Goal: Transaction & Acquisition: Purchase product/service

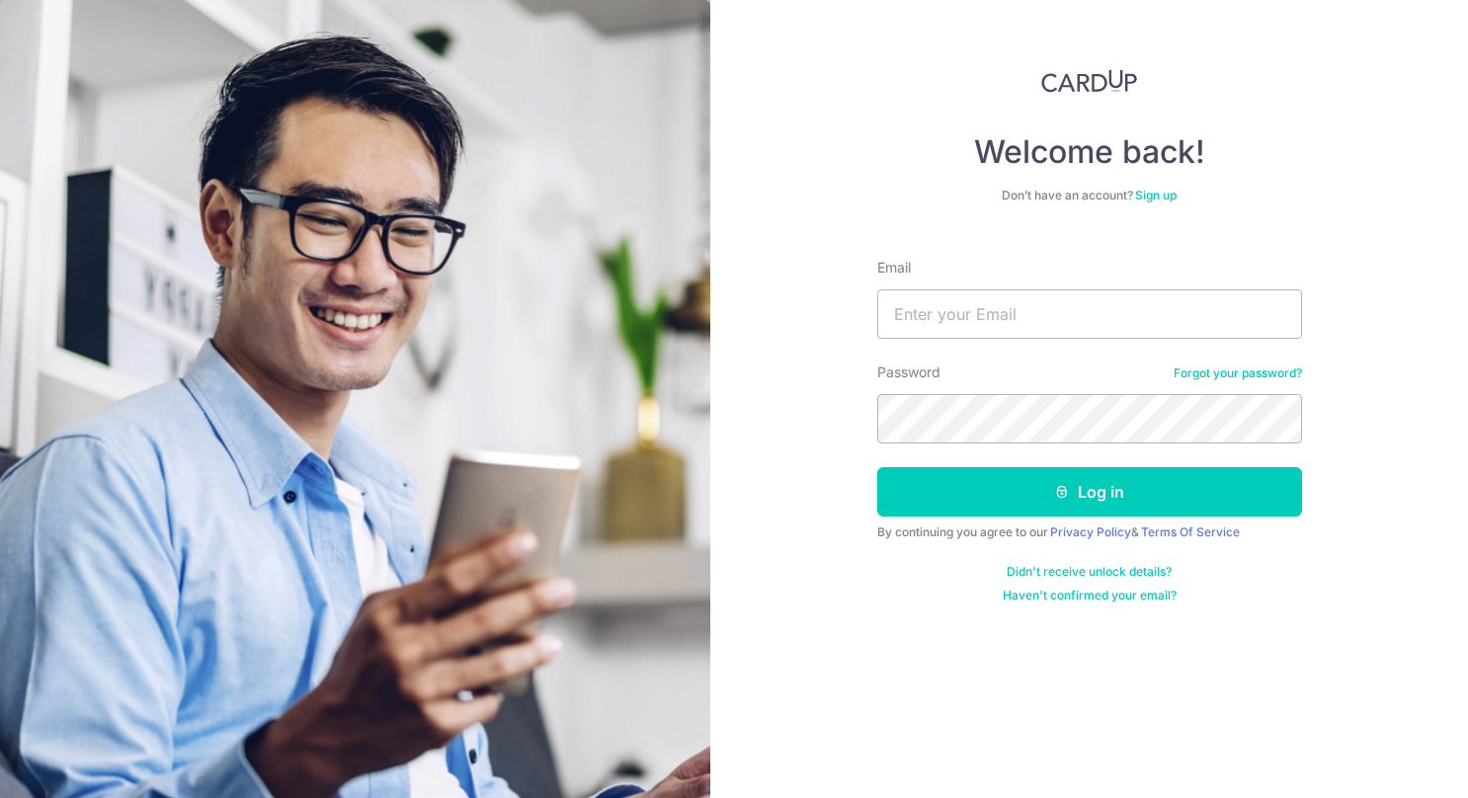
type input "[EMAIL_ADDRESS][DOMAIN_NAME]"
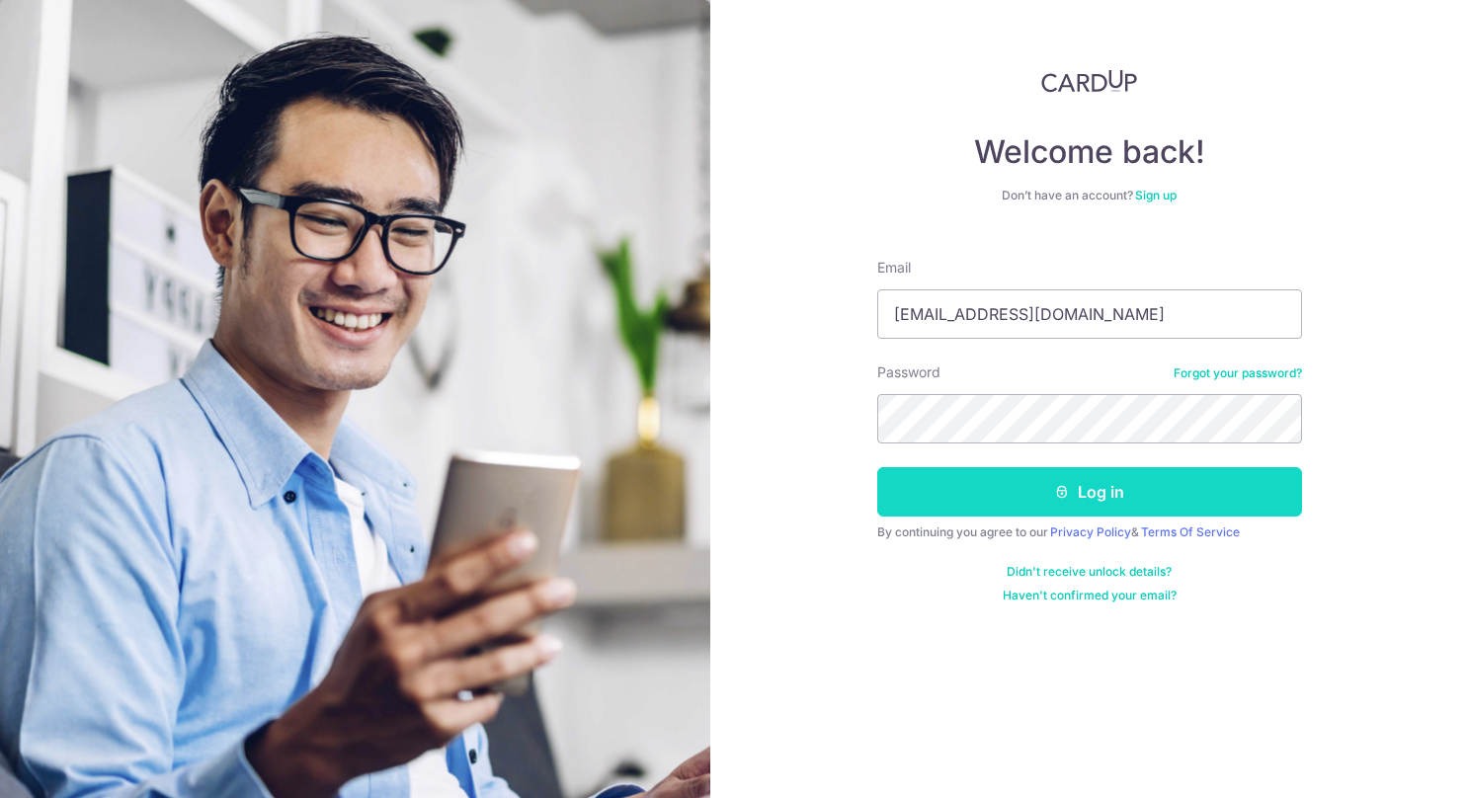
click at [1076, 484] on button "Log in" at bounding box center [1089, 491] width 425 height 49
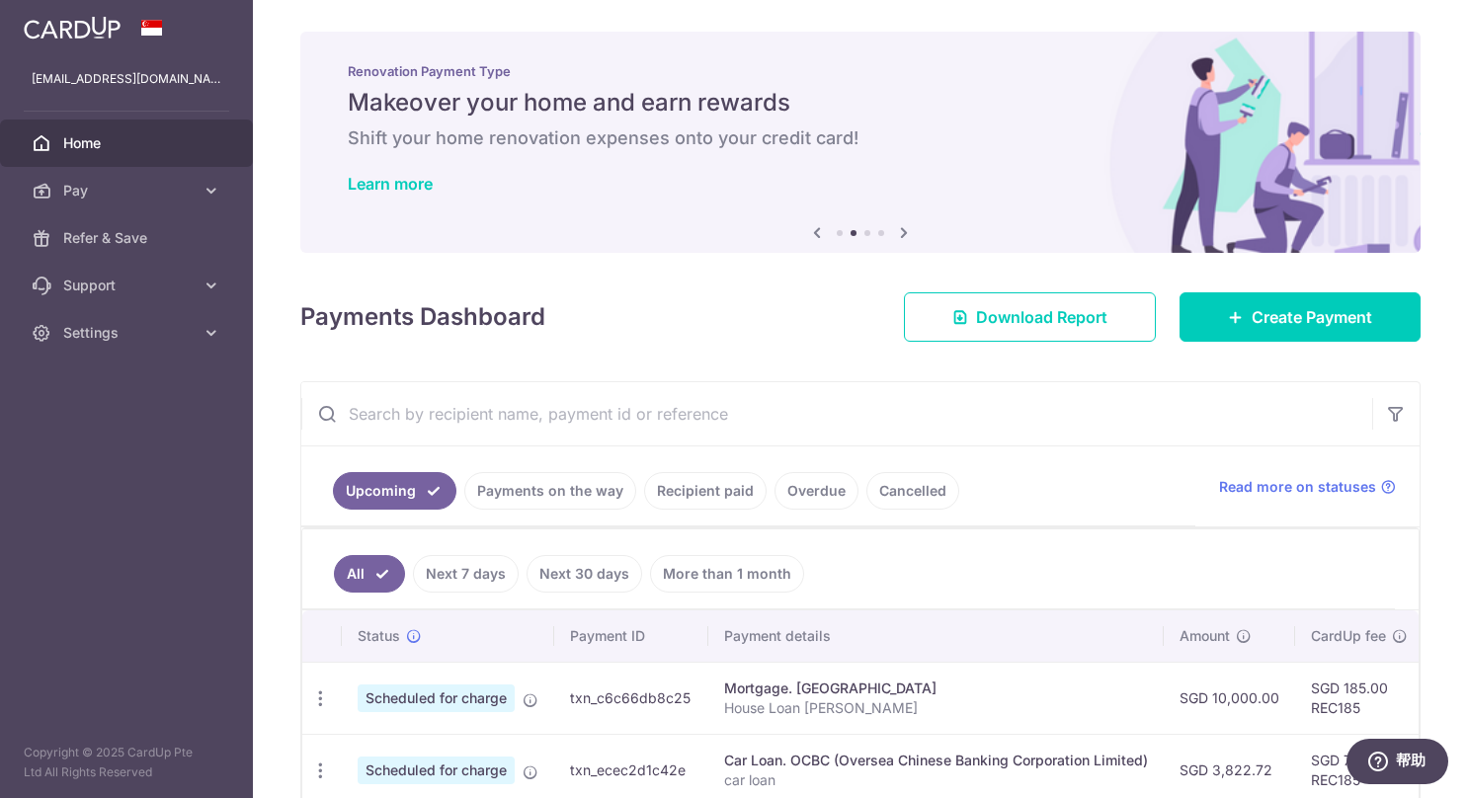
click at [878, 235] on li at bounding box center [881, 233] width 6 height 6
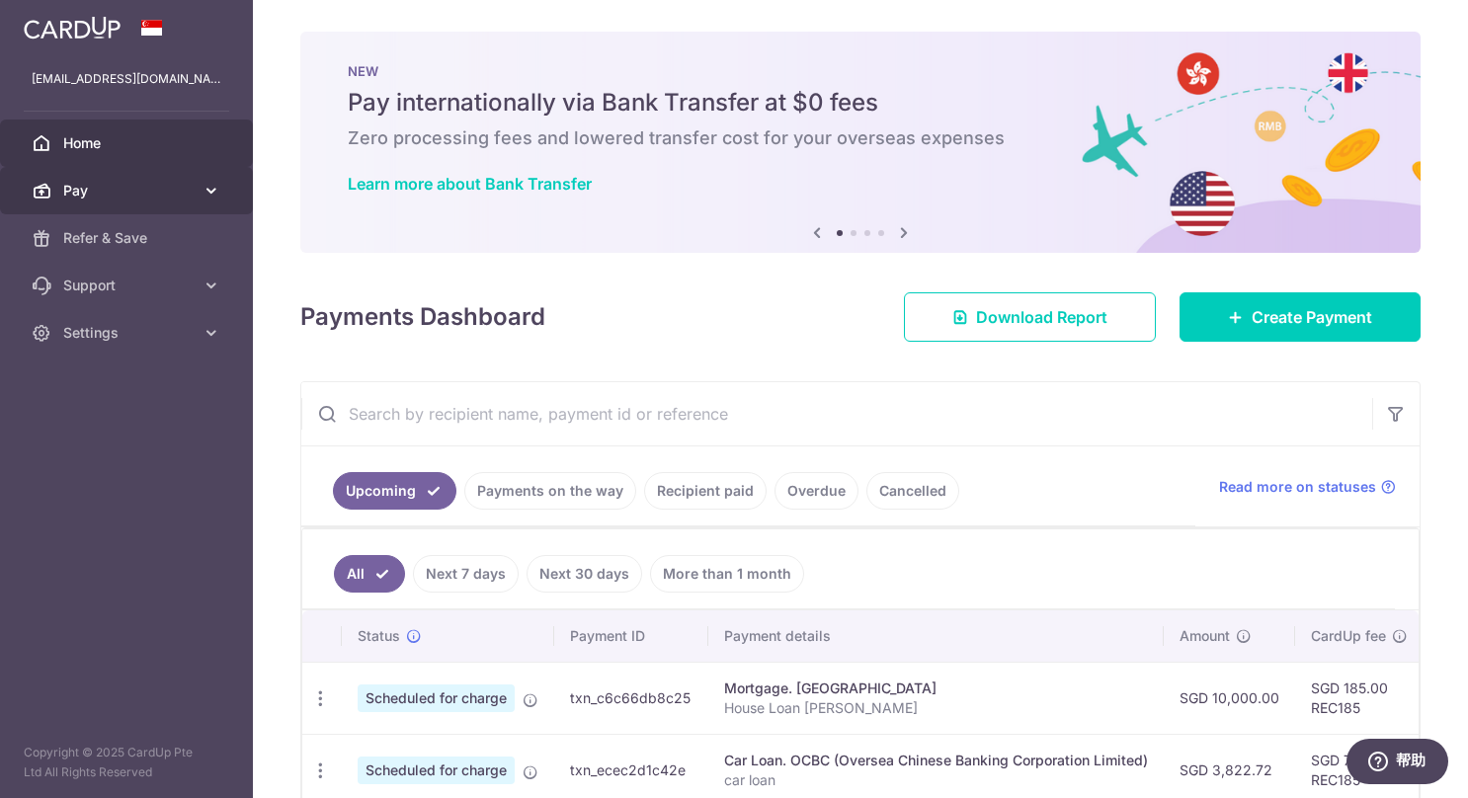
click at [97, 183] on span "Pay" at bounding box center [128, 191] width 130 height 20
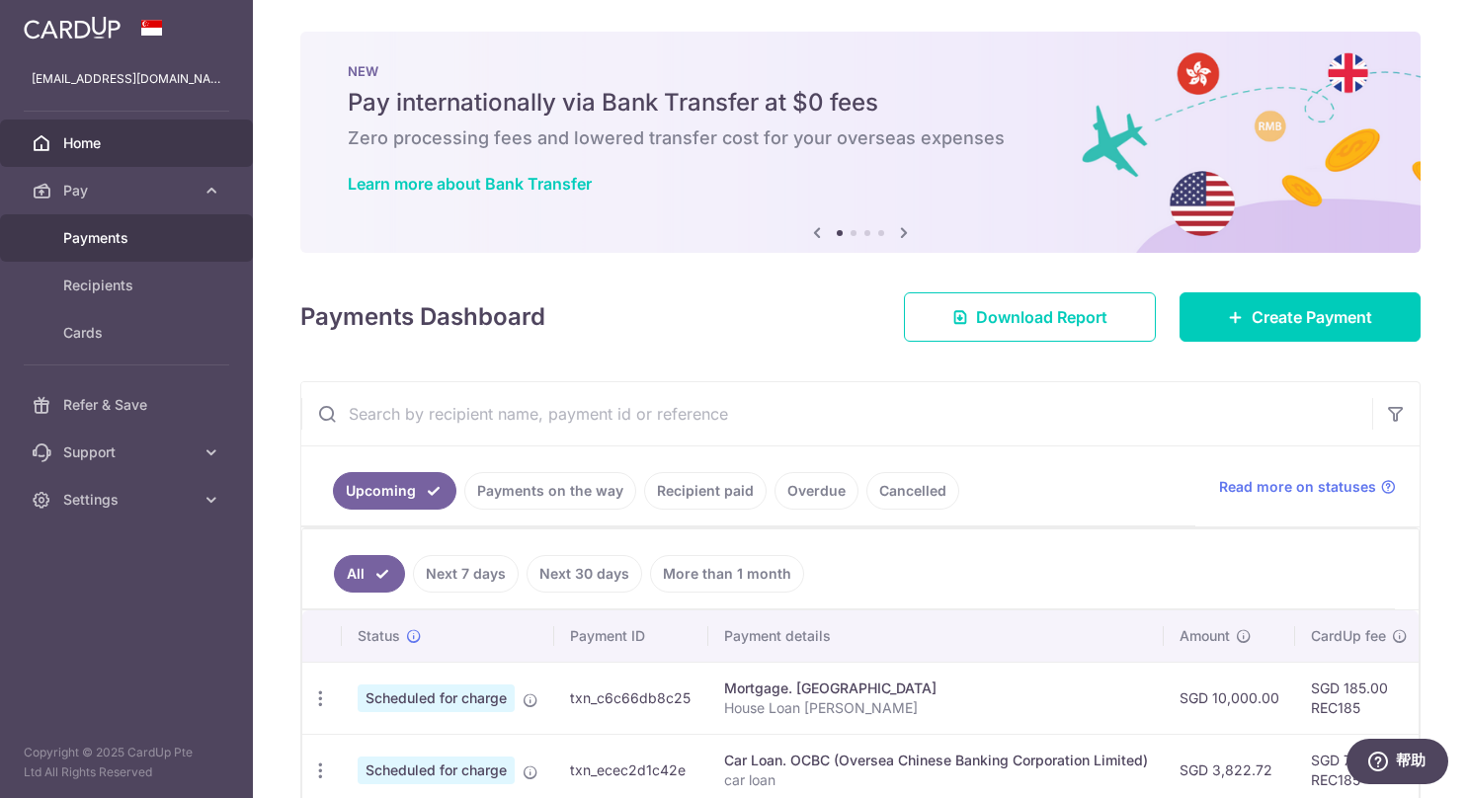
click at [97, 230] on span "Payments" at bounding box center [128, 238] width 130 height 20
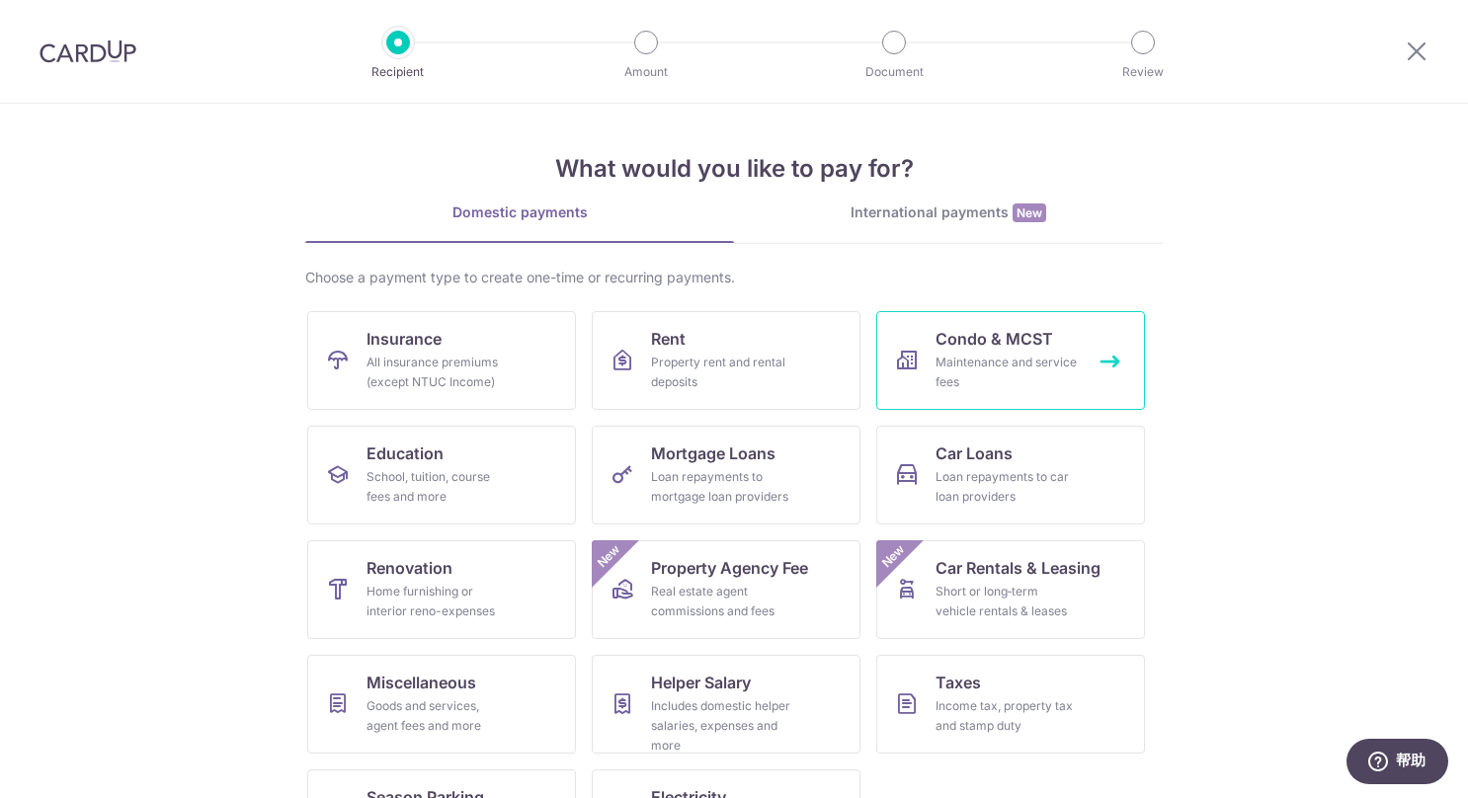
click at [972, 342] on span "Condo & MCST" at bounding box center [994, 339] width 118 height 24
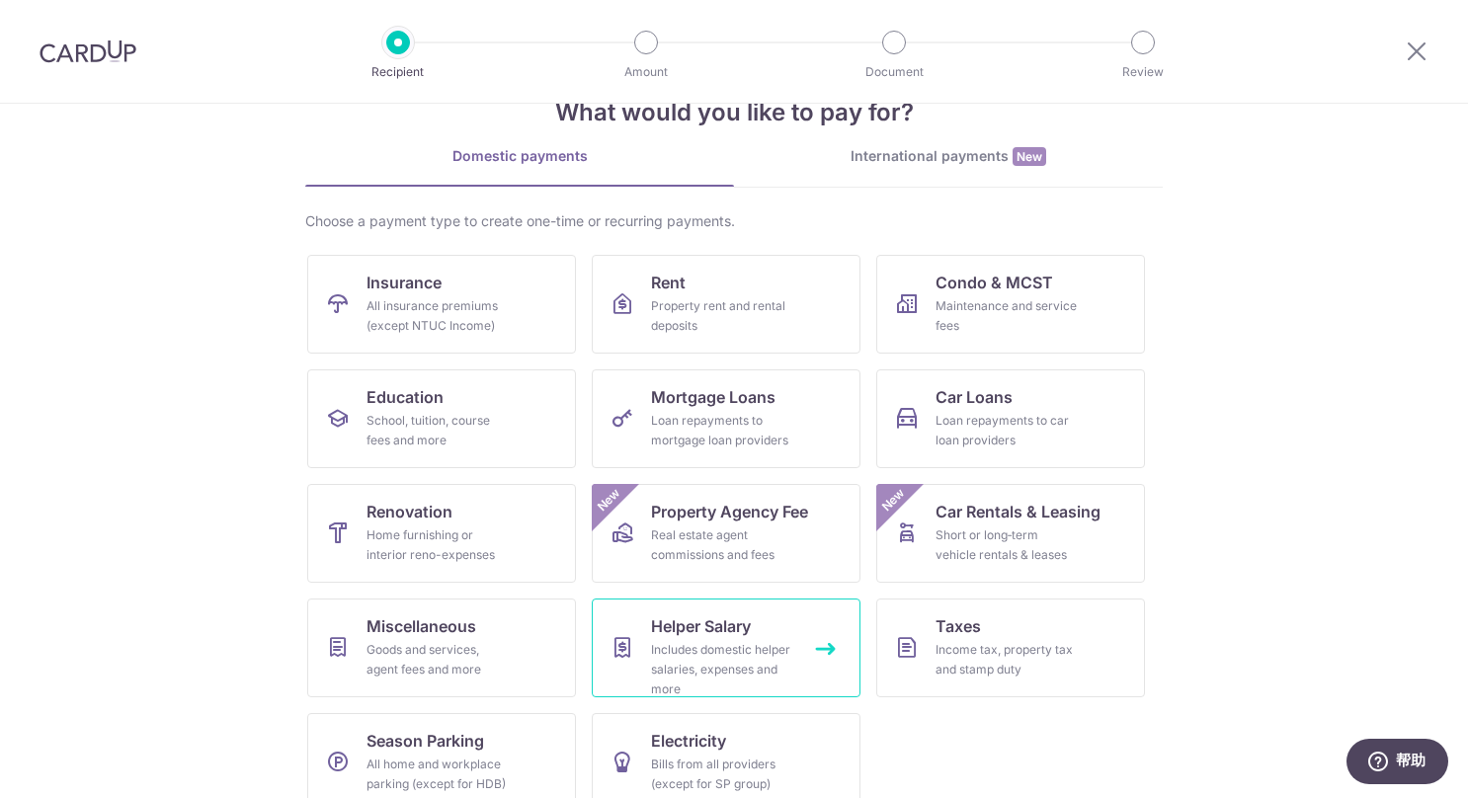
scroll to position [85, 0]
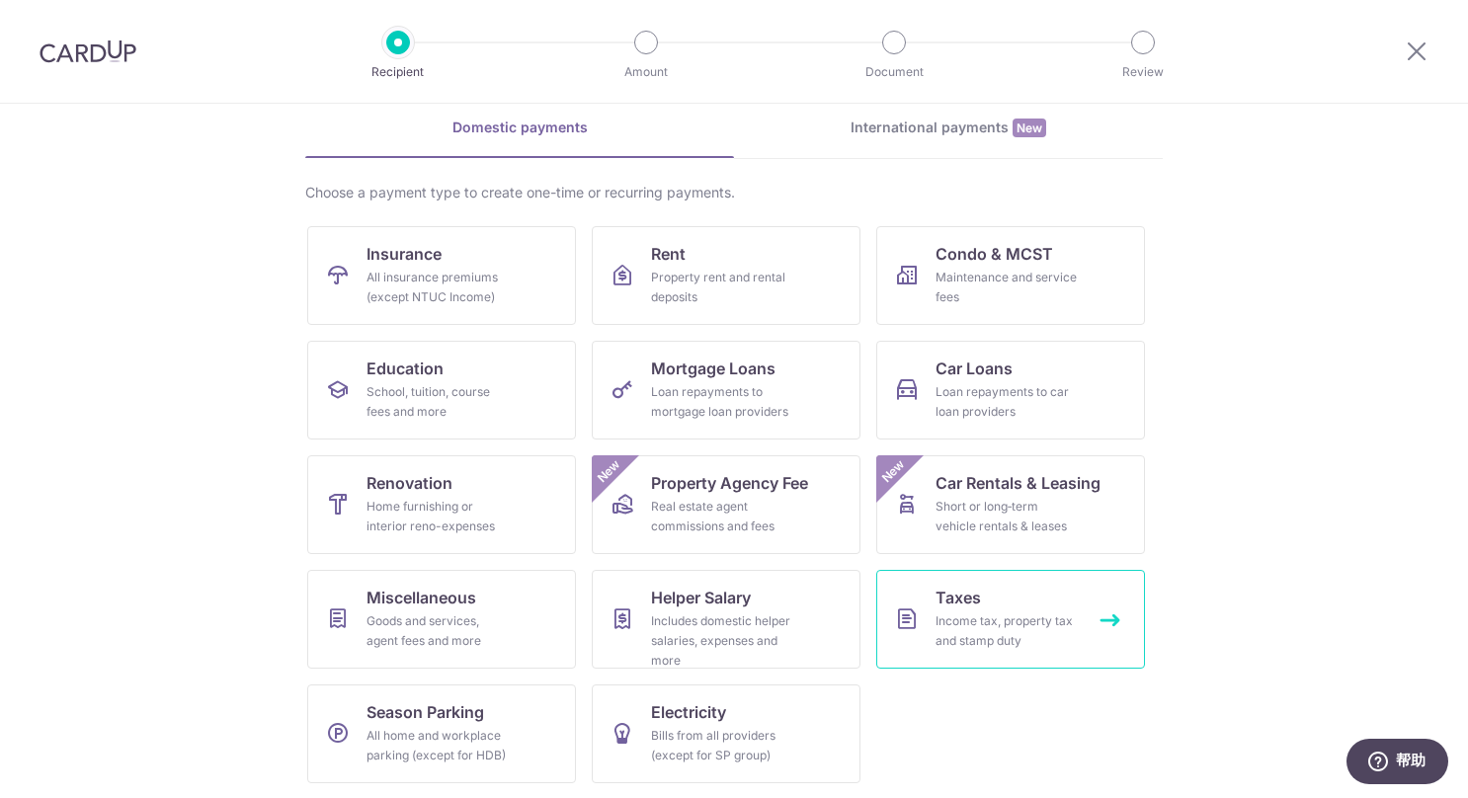
click at [980, 622] on div "Income tax, property tax and stamp duty" at bounding box center [1006, 631] width 142 height 40
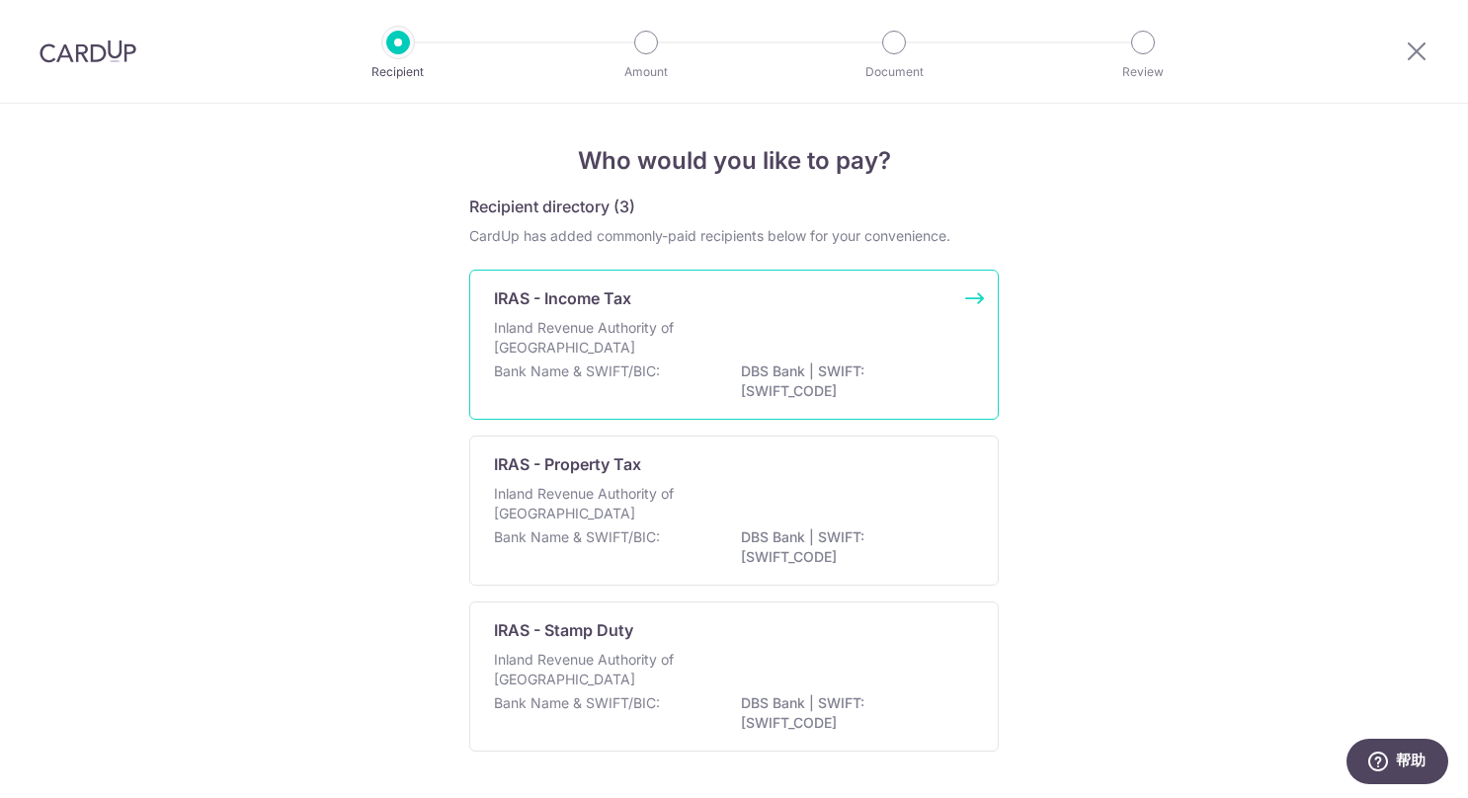
click at [611, 346] on p "Inland Revenue Authority of [GEOGRAPHIC_DATA]" at bounding box center [598, 338] width 209 height 40
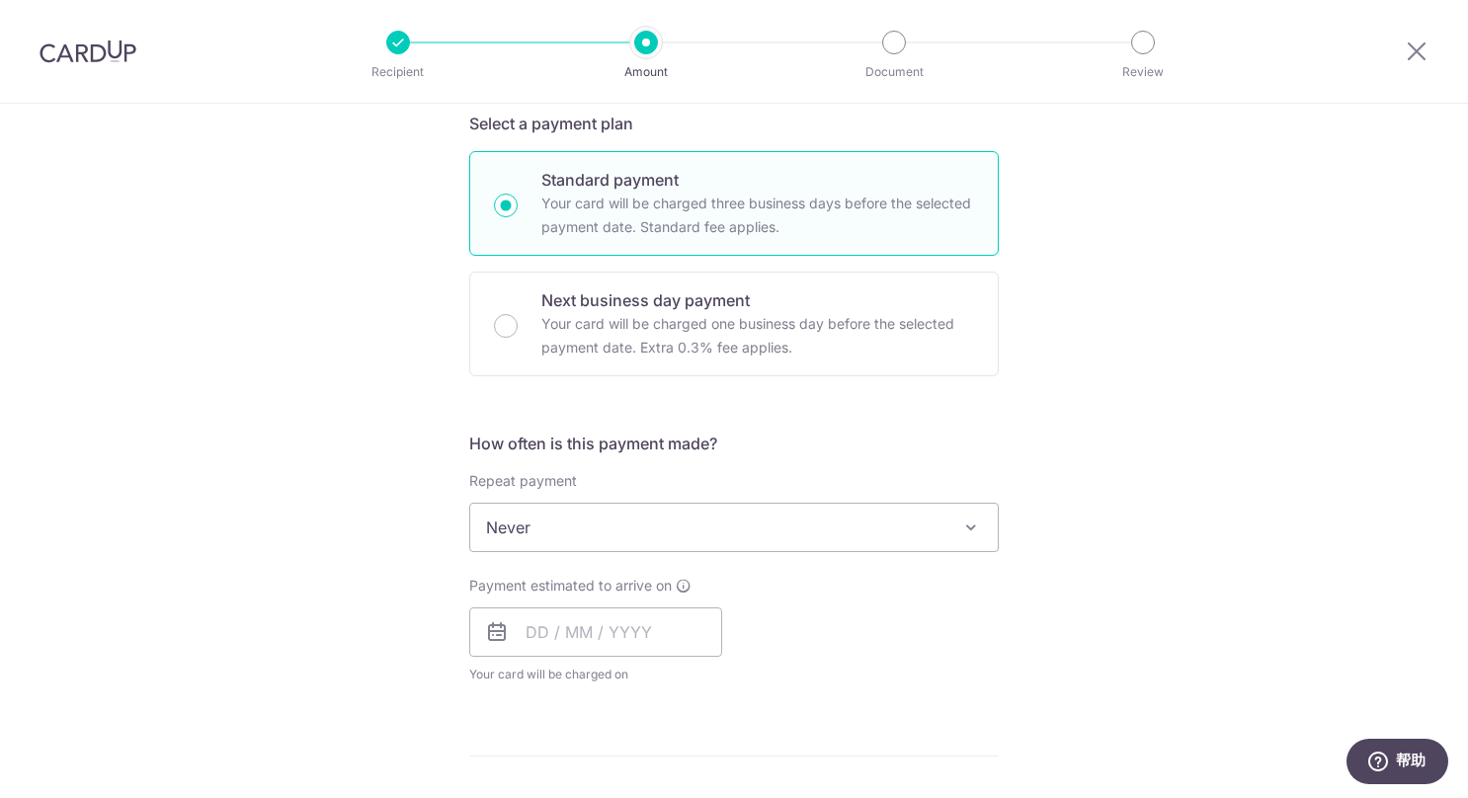
scroll to position [889, 0]
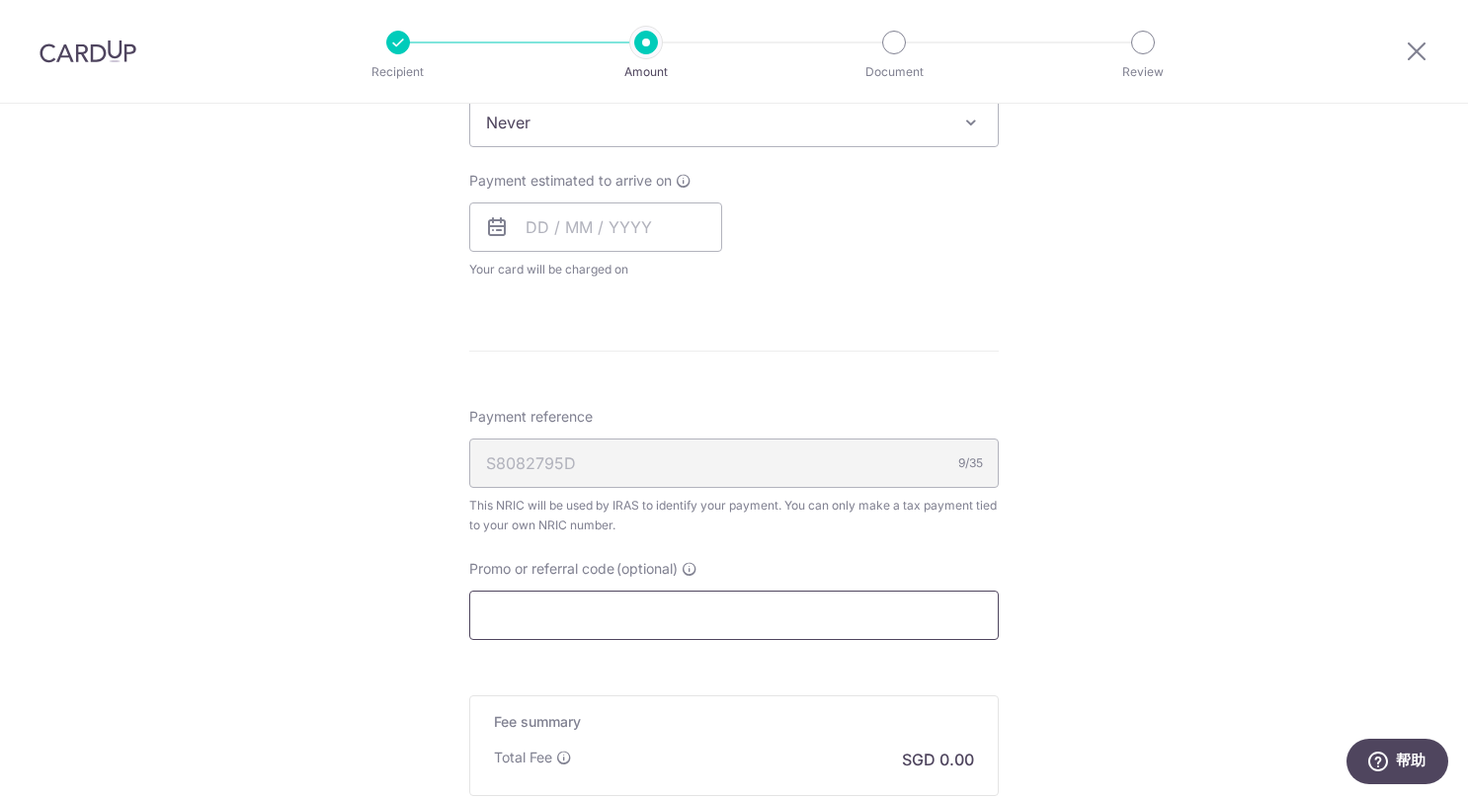
click at [577, 600] on input "Promo or referral code (optional)" at bounding box center [733, 615] width 529 height 49
paste input "VTAX25R"
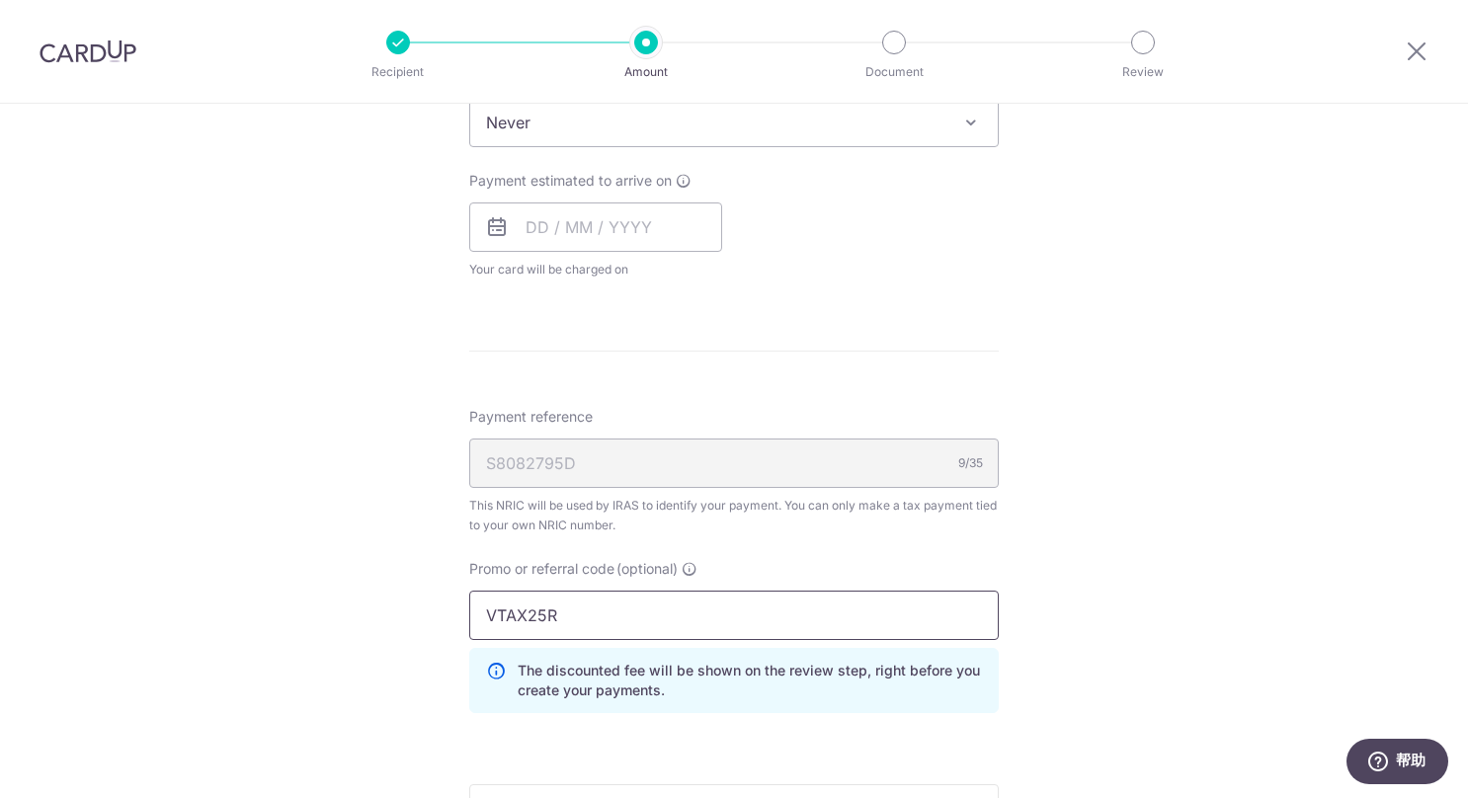
type input "VTAX25R"
click at [1035, 545] on div "Tell us more about your payment Enter one-time or monthly payment amount SGD Th…" at bounding box center [734, 176] width 1468 height 1923
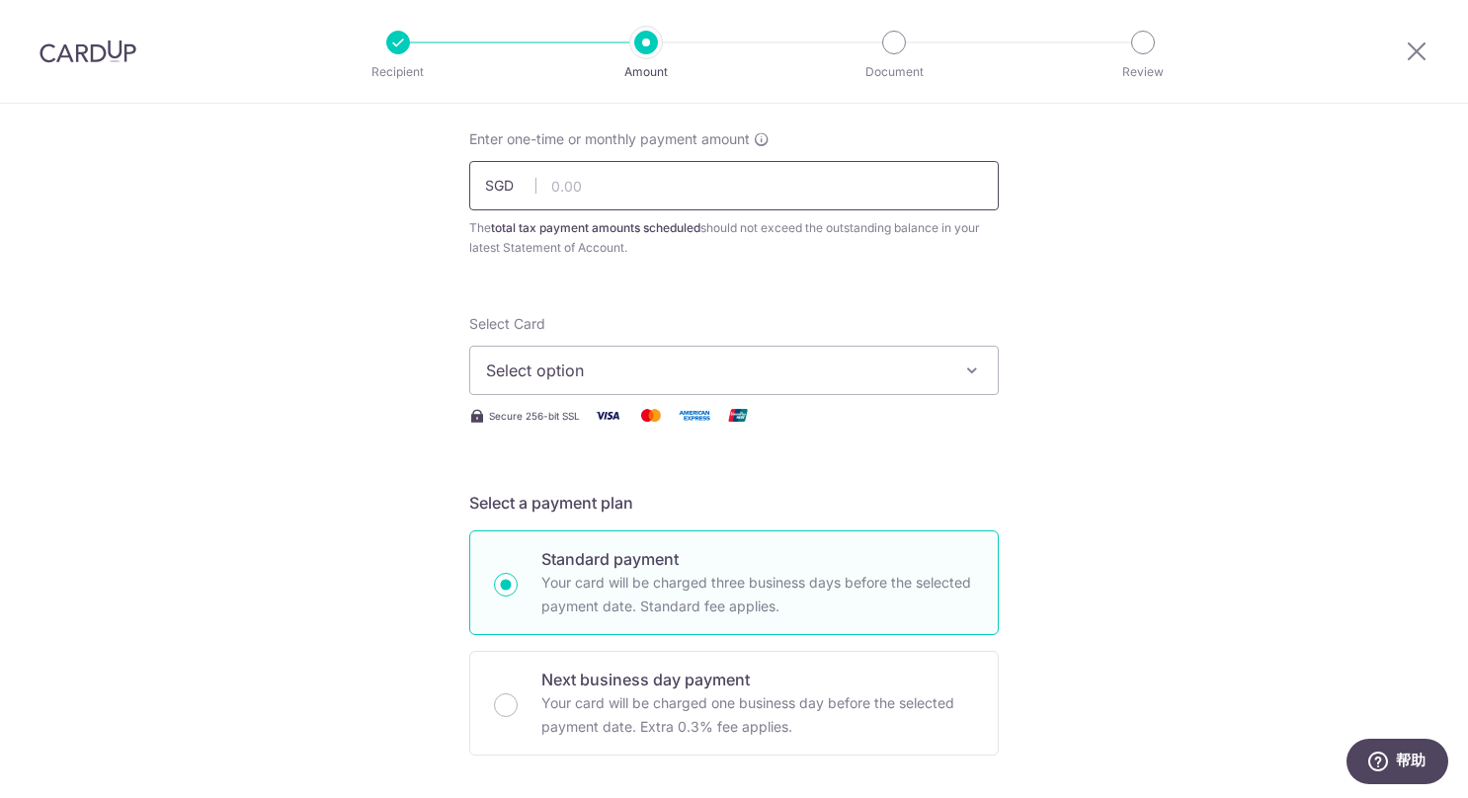
scroll to position [0, 0]
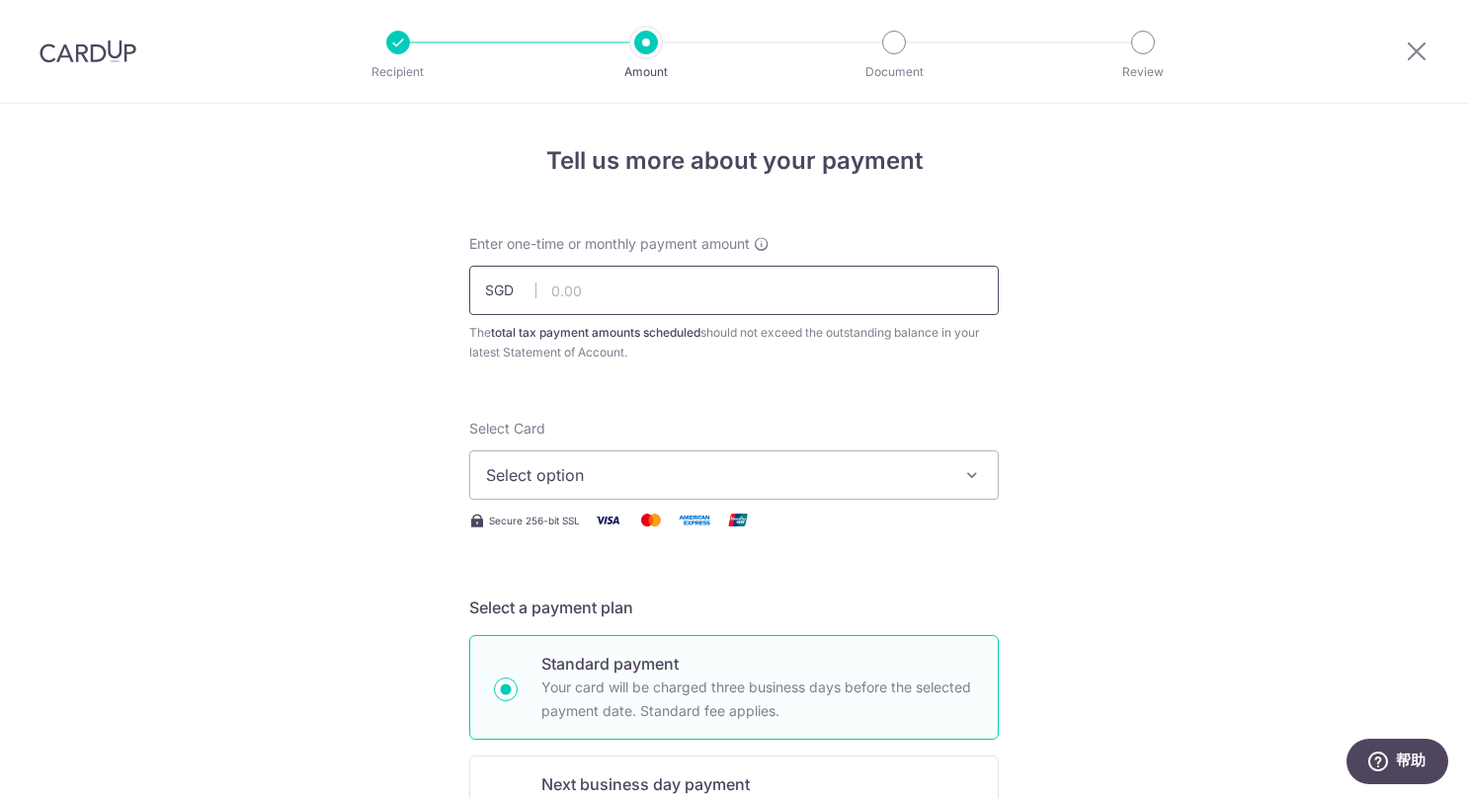
click at [587, 299] on input "text" at bounding box center [733, 290] width 529 height 49
type input "2,103.00"
click at [599, 466] on span "Select option" at bounding box center [716, 475] width 460 height 24
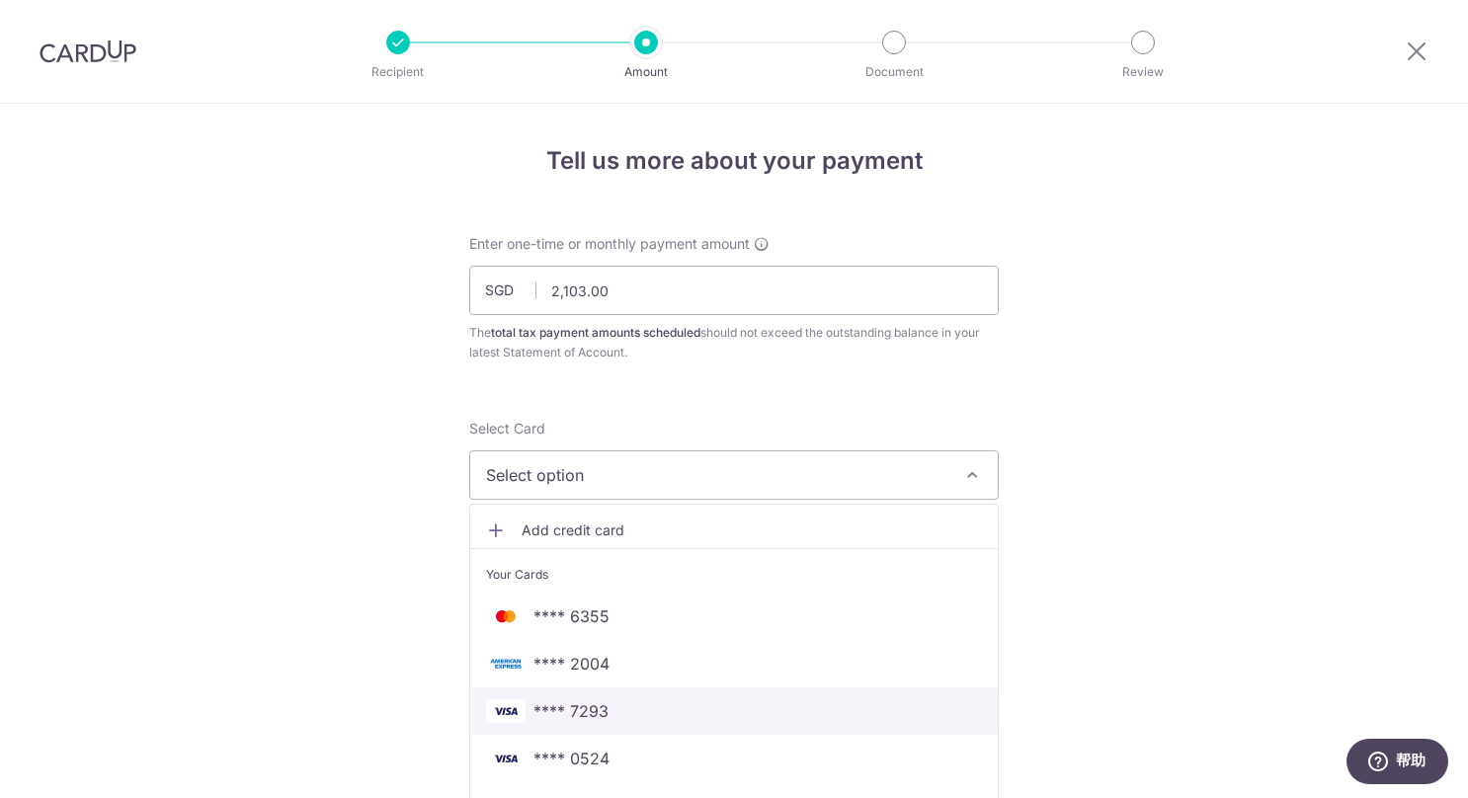
click at [623, 705] on span "**** 7293" at bounding box center [734, 711] width 496 height 24
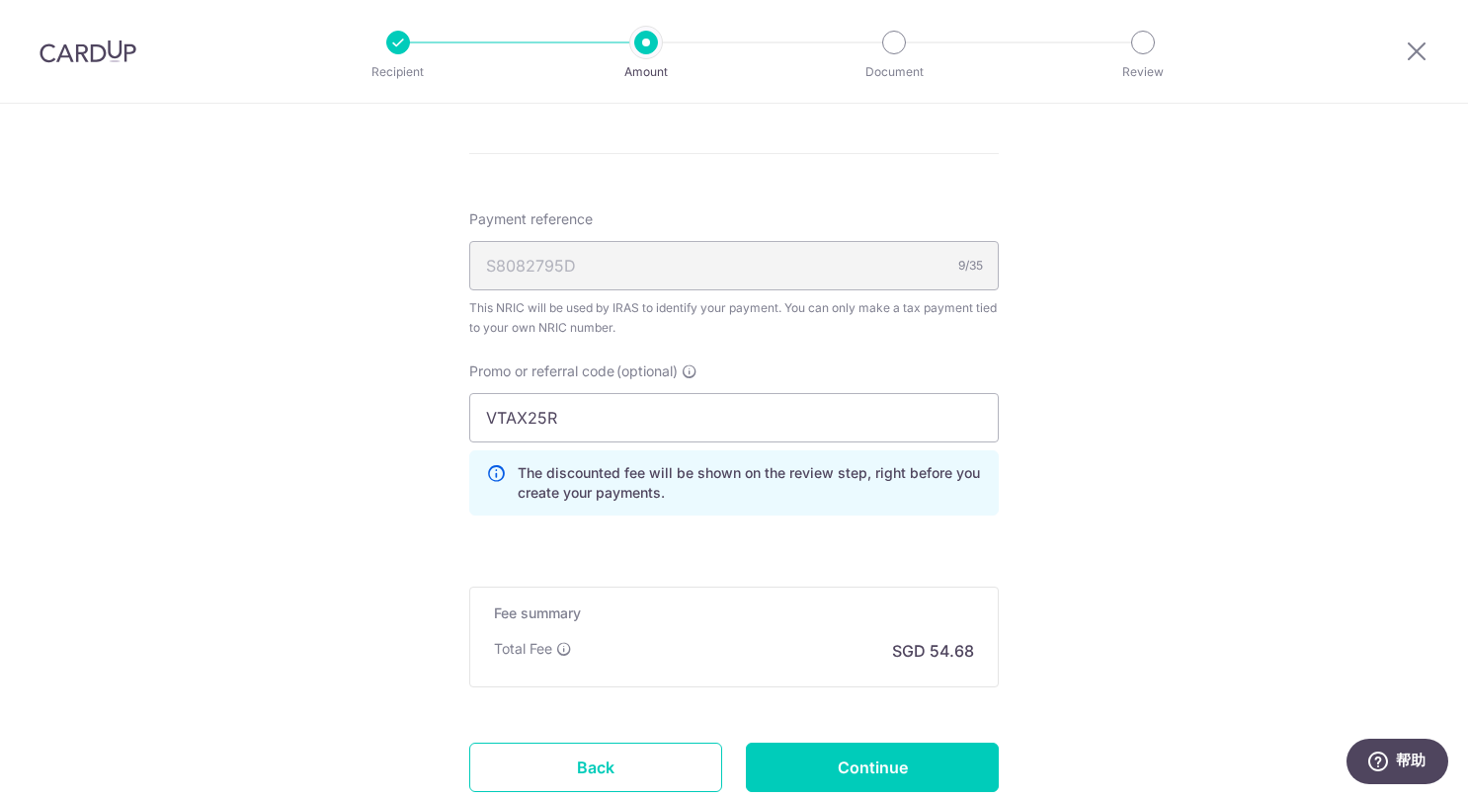
scroll to position [691, 0]
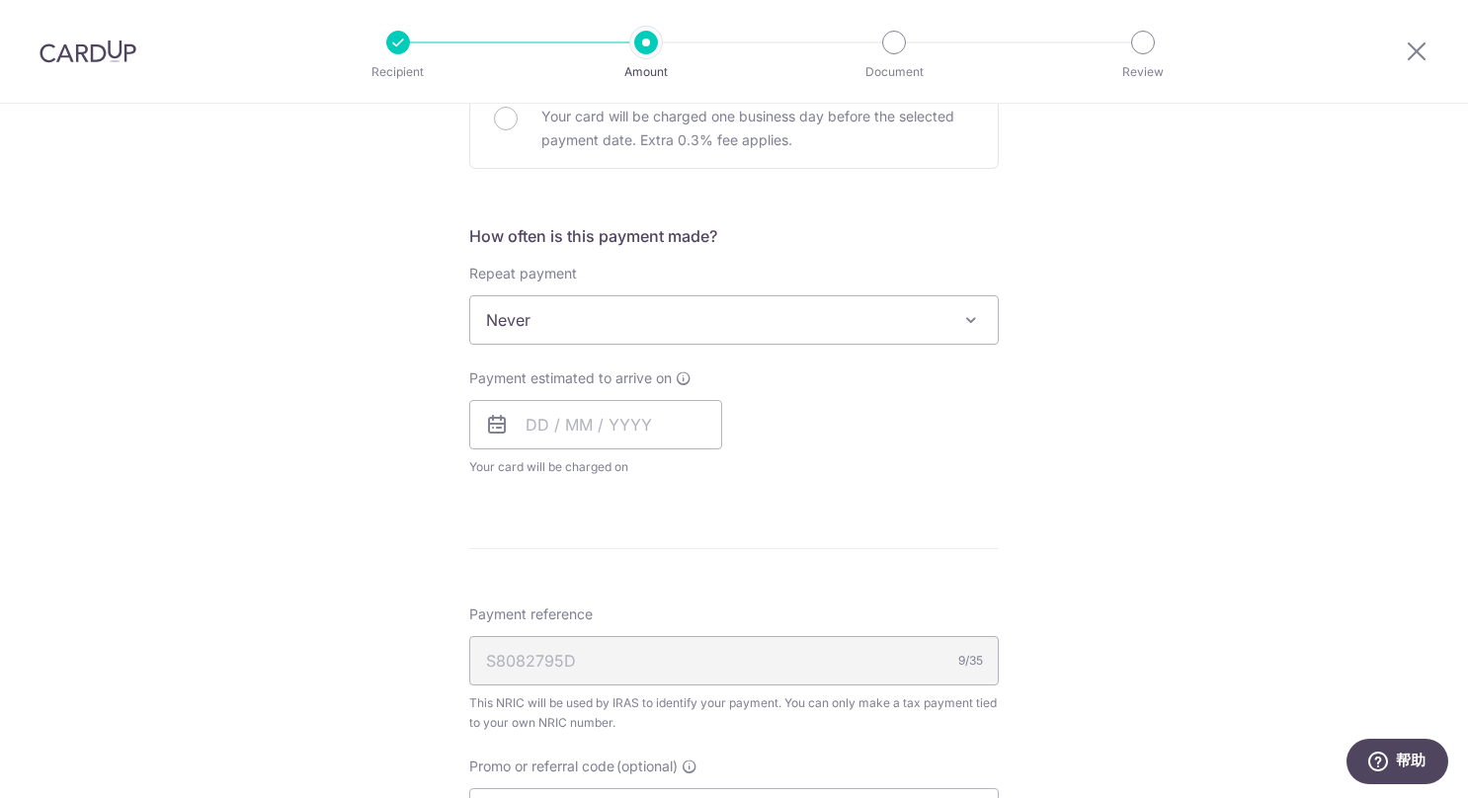
click at [527, 318] on span "Never" at bounding box center [733, 319] width 527 height 47
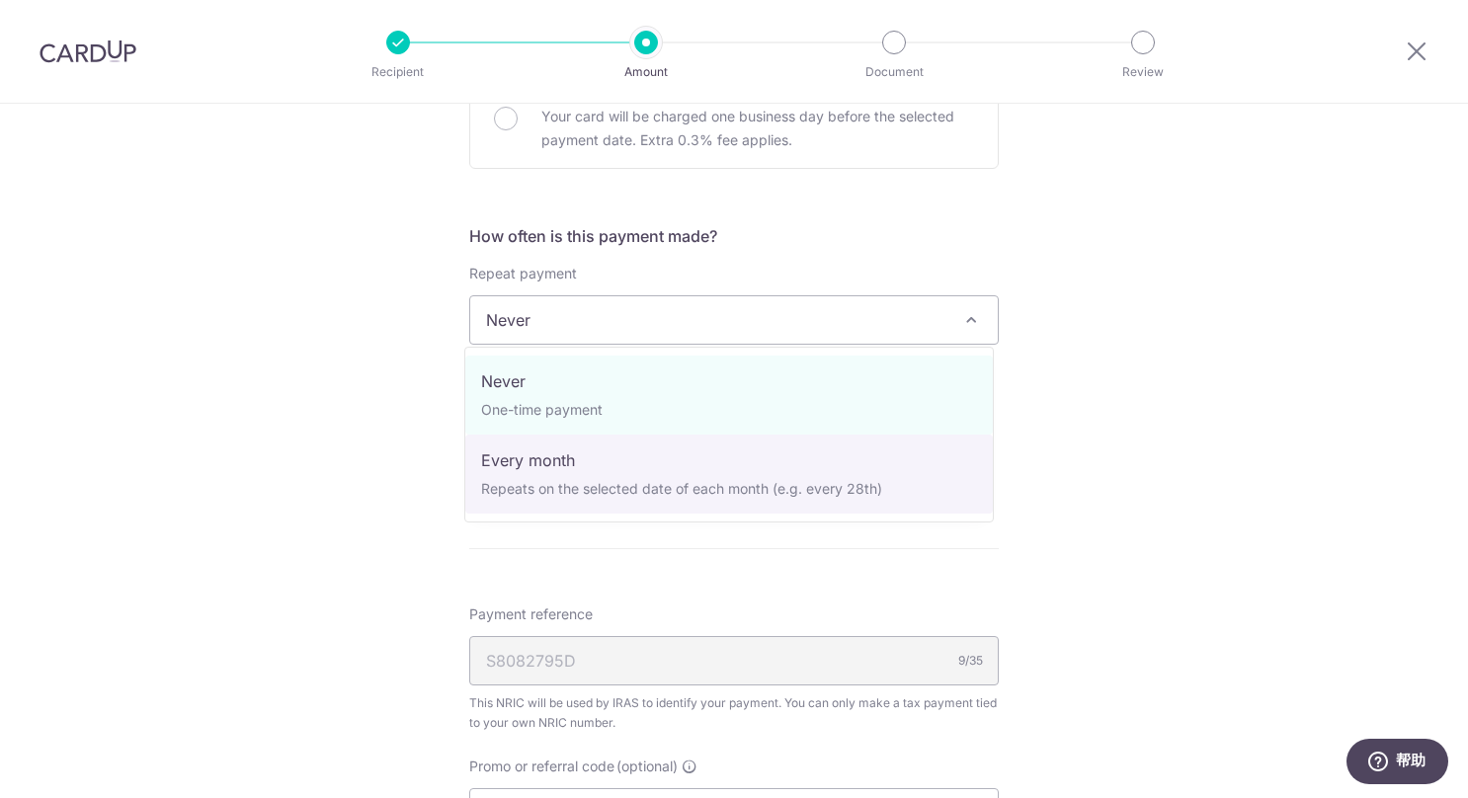
select select "3"
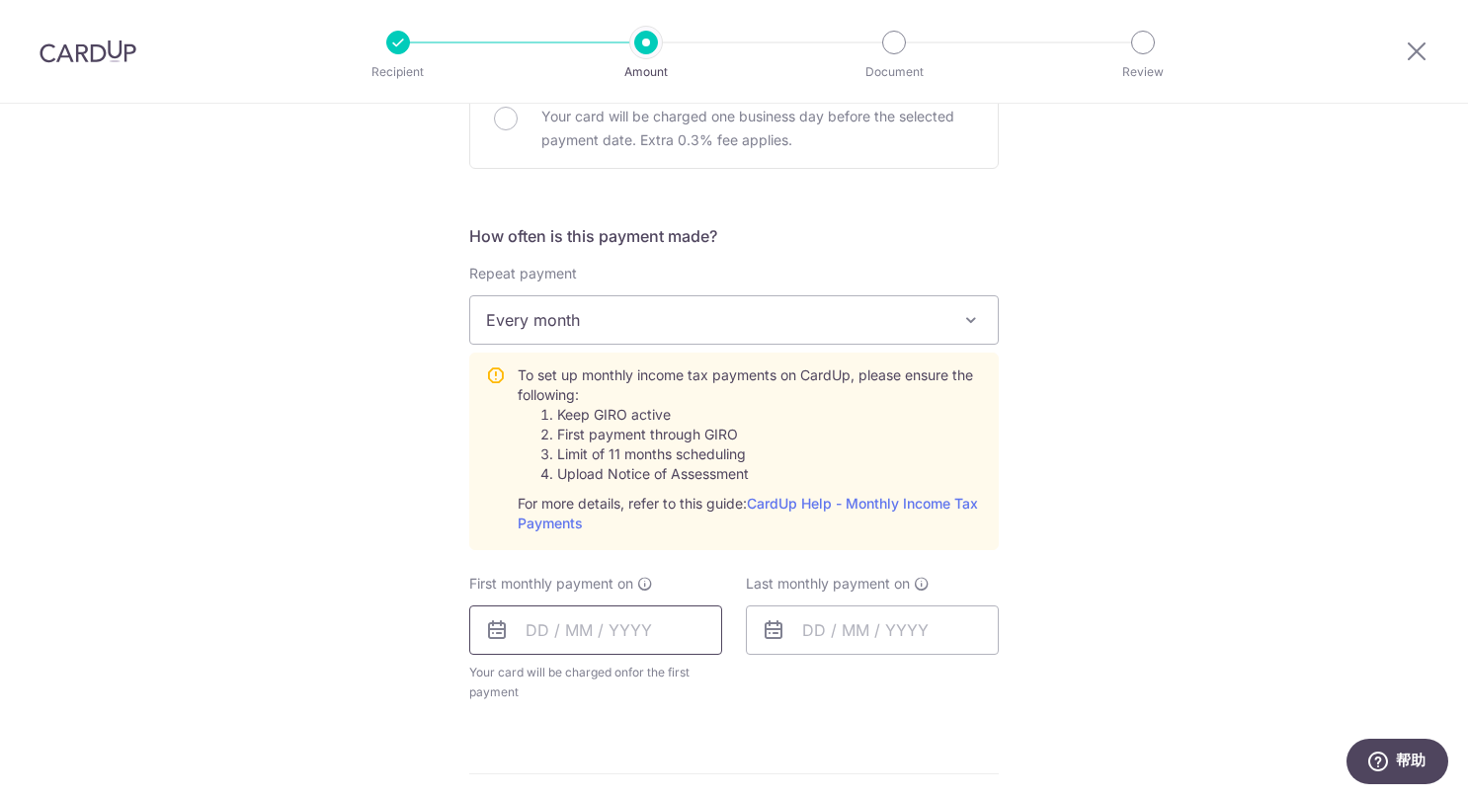
click at [593, 638] on input "text" at bounding box center [595, 629] width 253 height 49
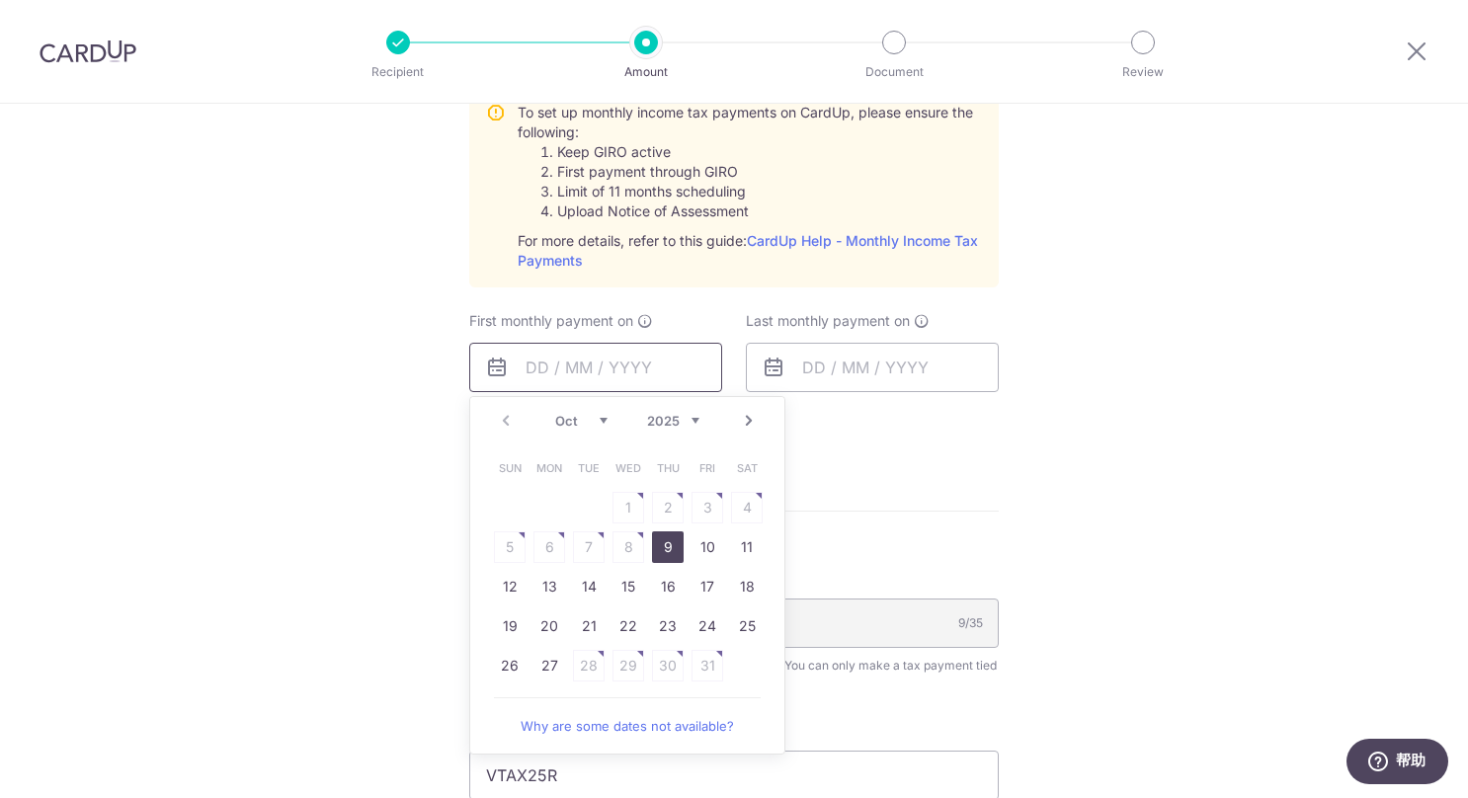
scroll to position [988, 0]
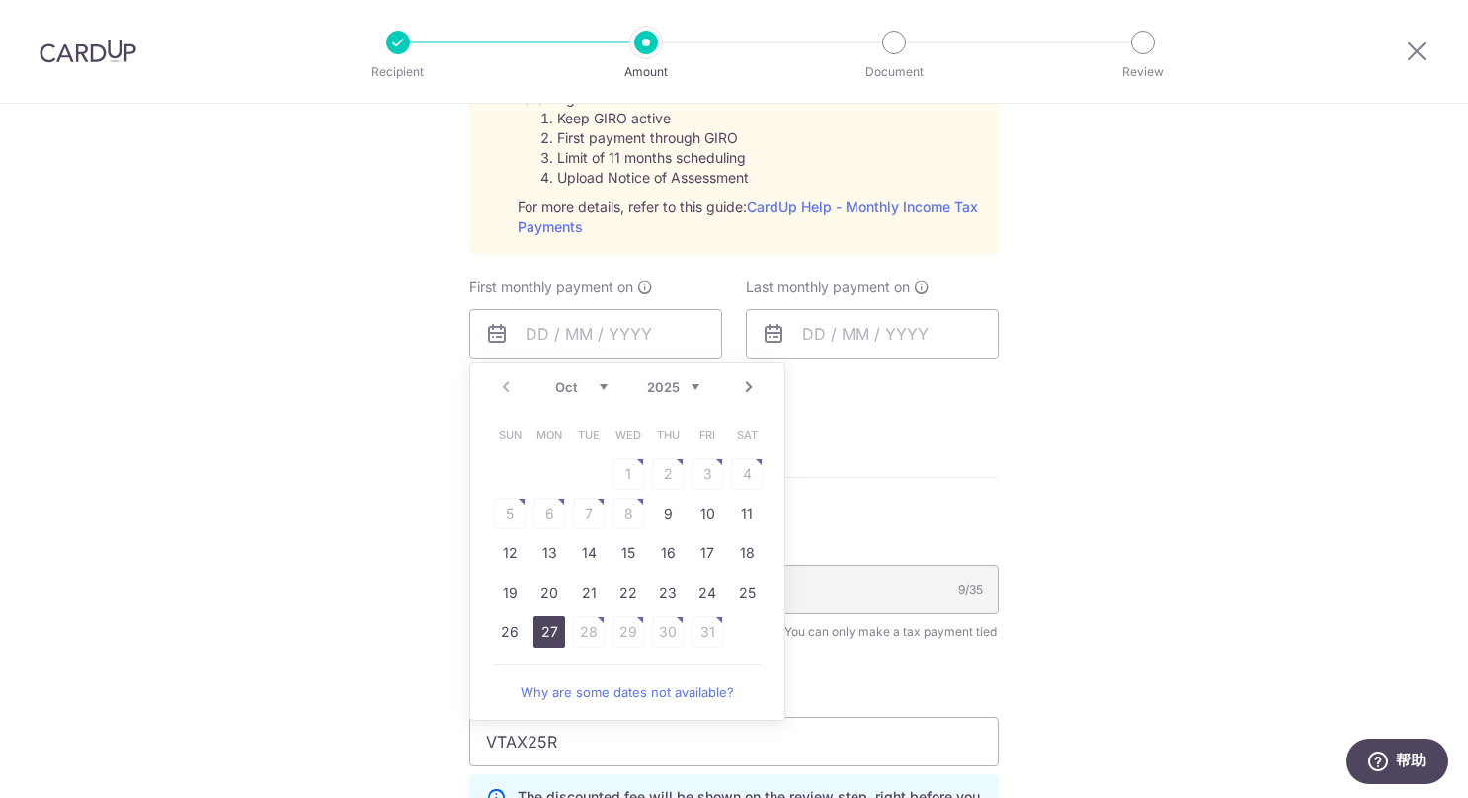
click at [538, 630] on link "27" at bounding box center [549, 632] width 32 height 32
type input "[DATE]"
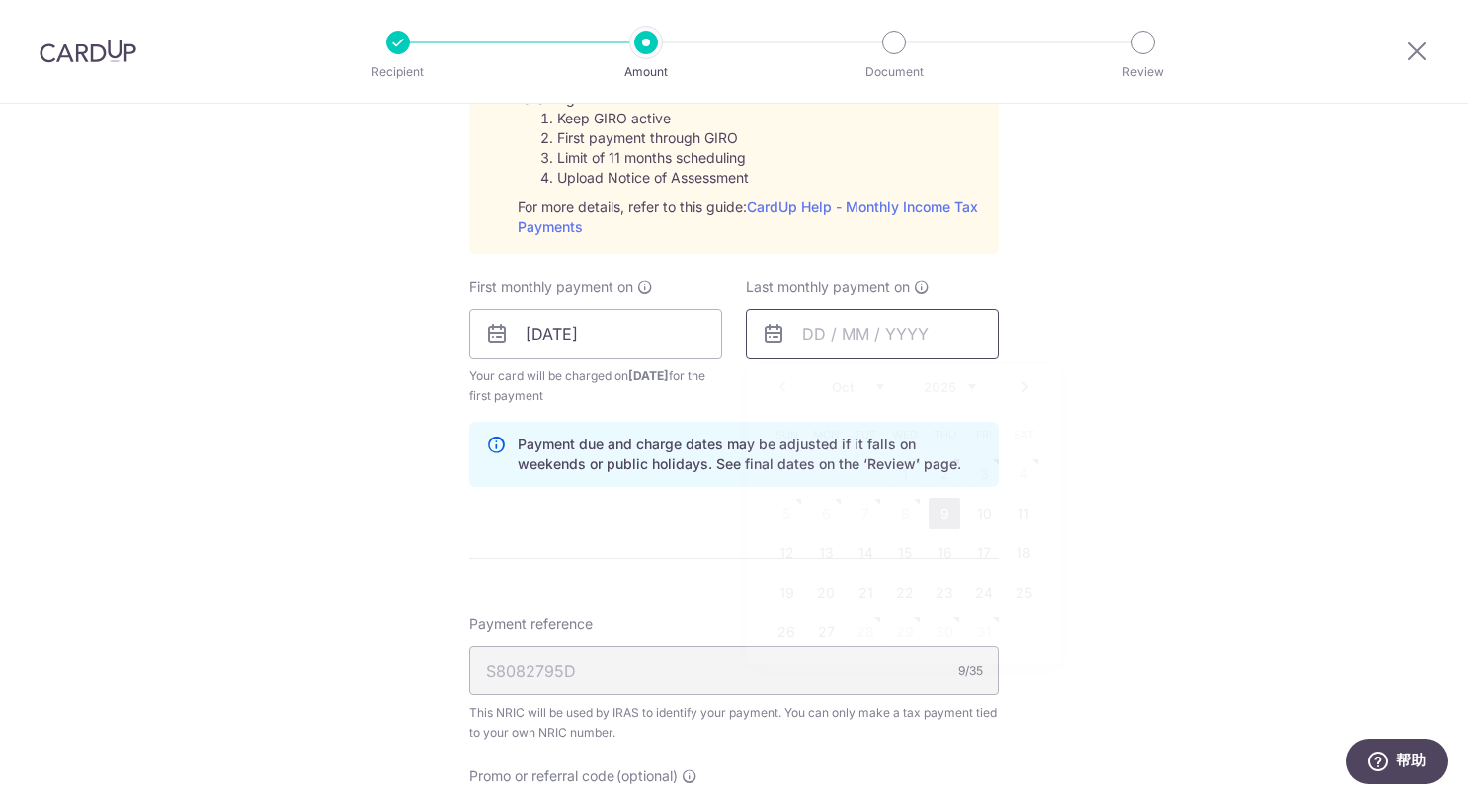
click at [871, 336] on input "text" at bounding box center [872, 333] width 253 height 49
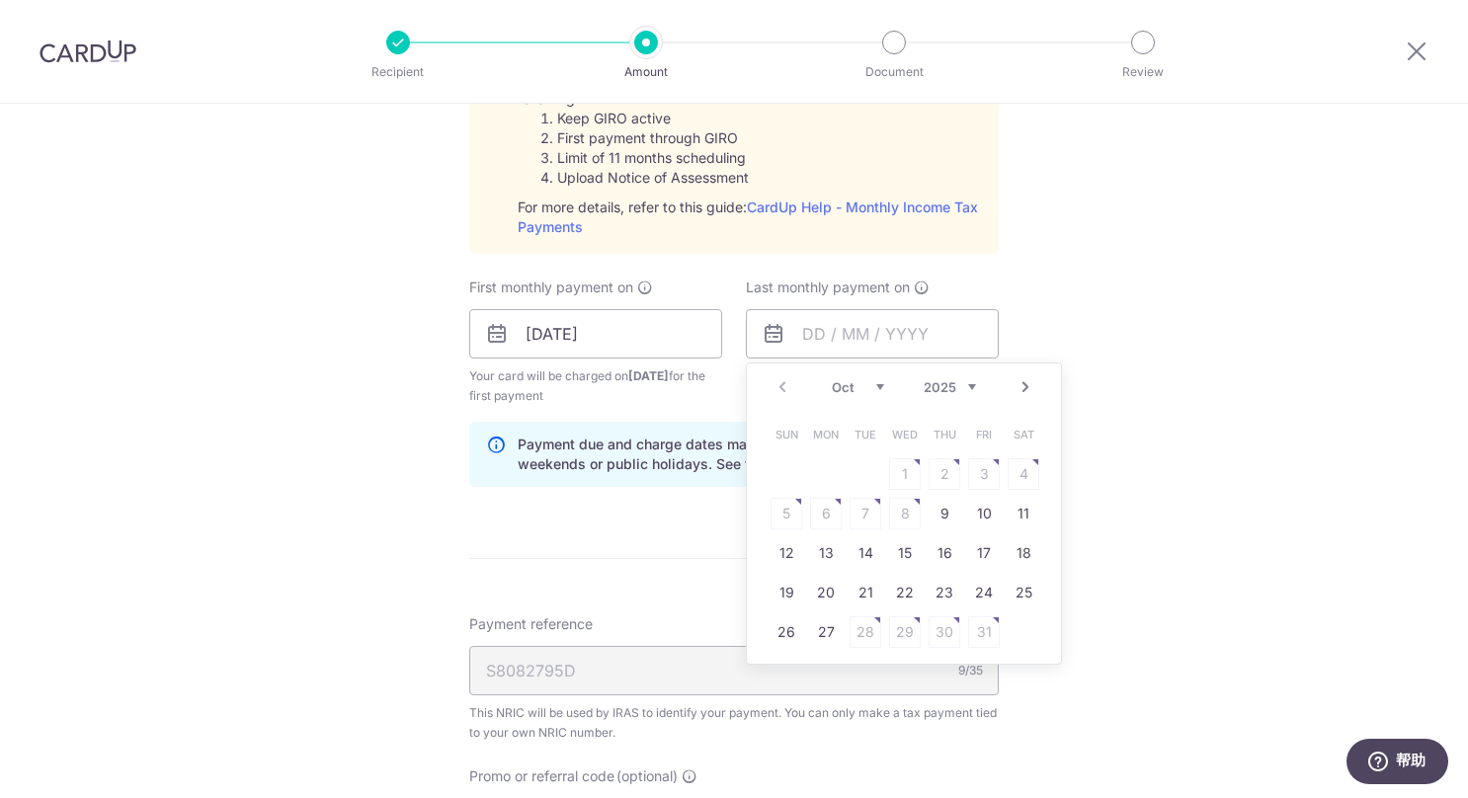
click at [856, 383] on select "Oct Nov Dec" at bounding box center [858, 387] width 52 height 16
click at [939, 587] on link "25" at bounding box center [944, 593] width 32 height 32
type input "[DATE]"
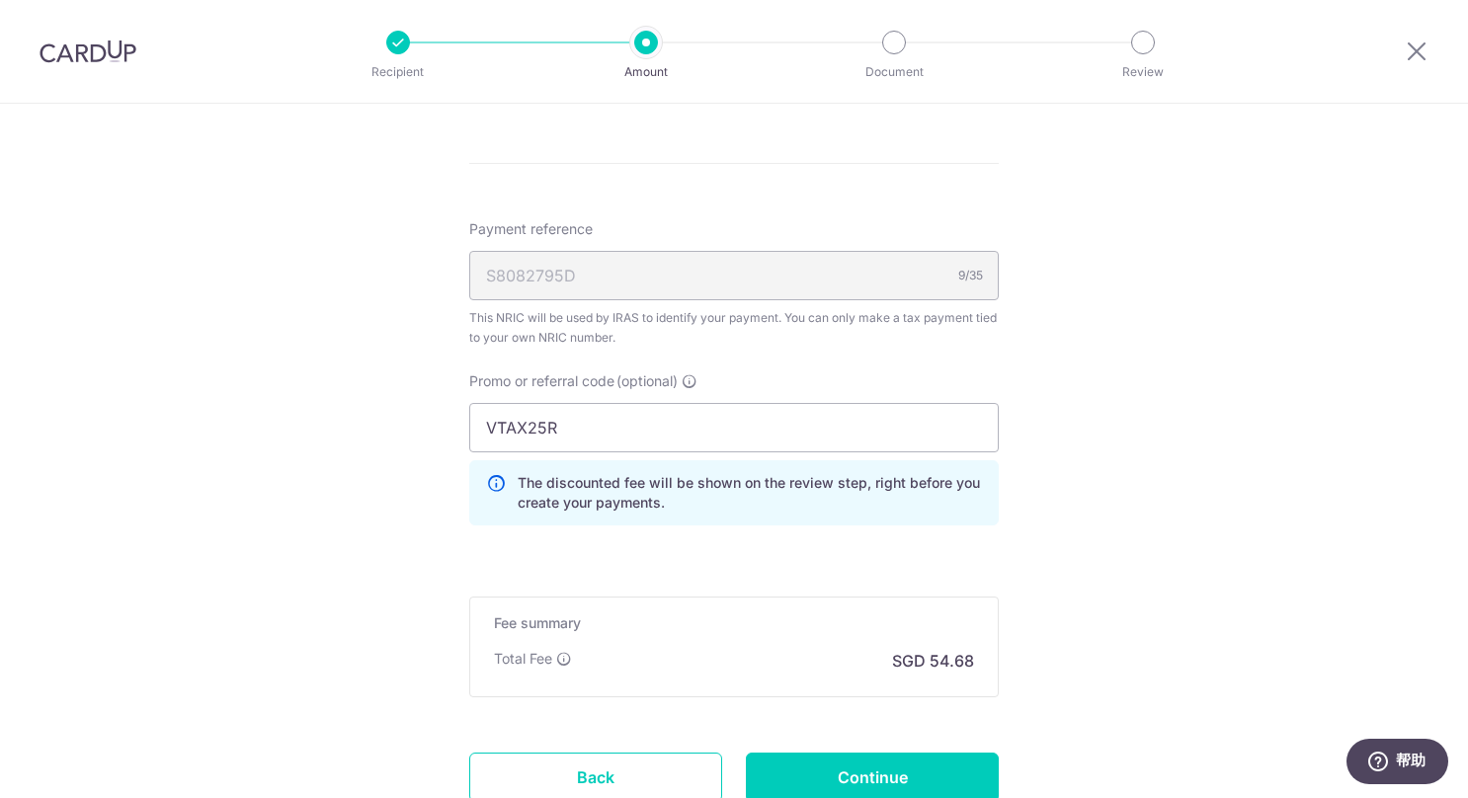
scroll to position [1481, 0]
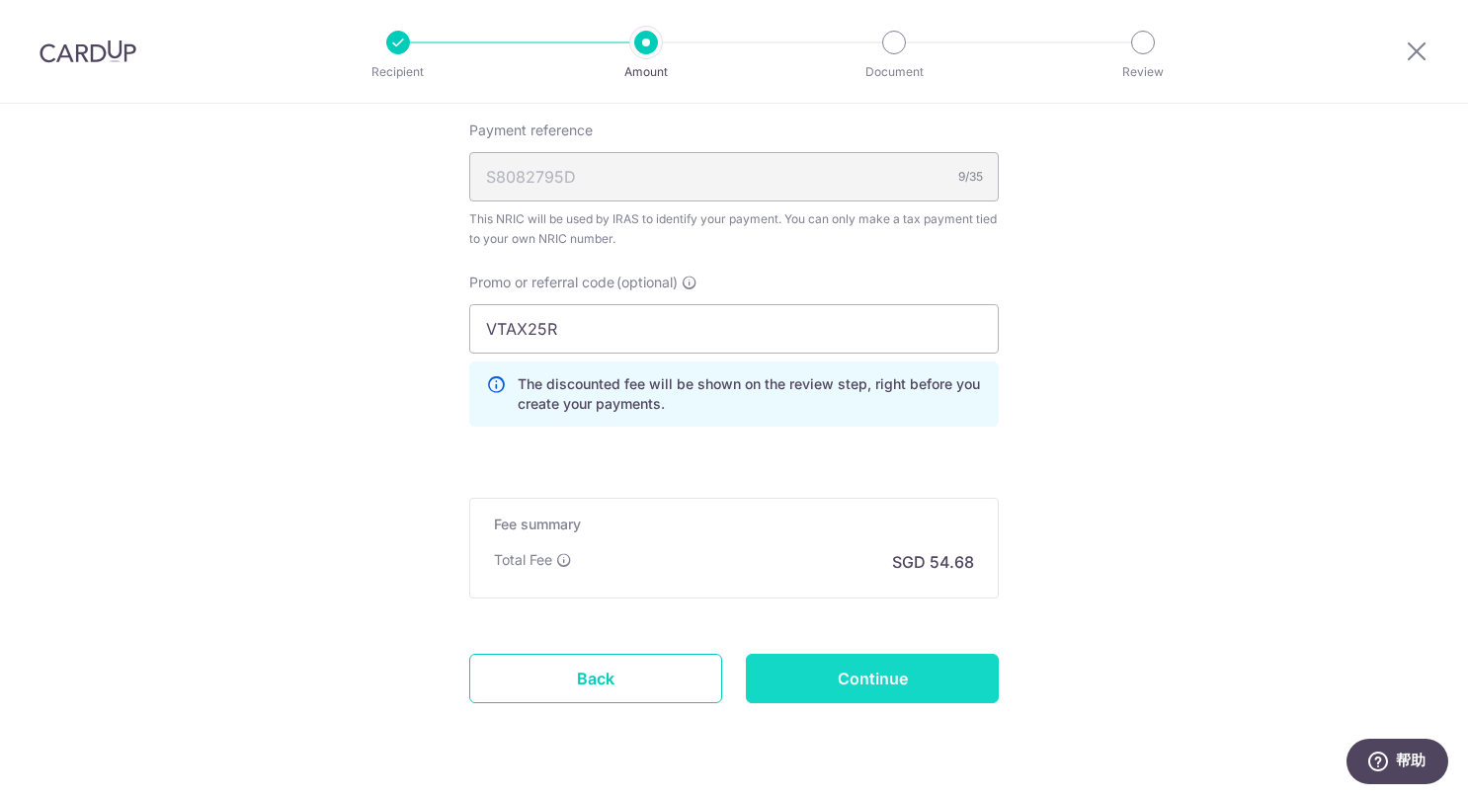
click at [869, 675] on input "Continue" at bounding box center [872, 678] width 253 height 49
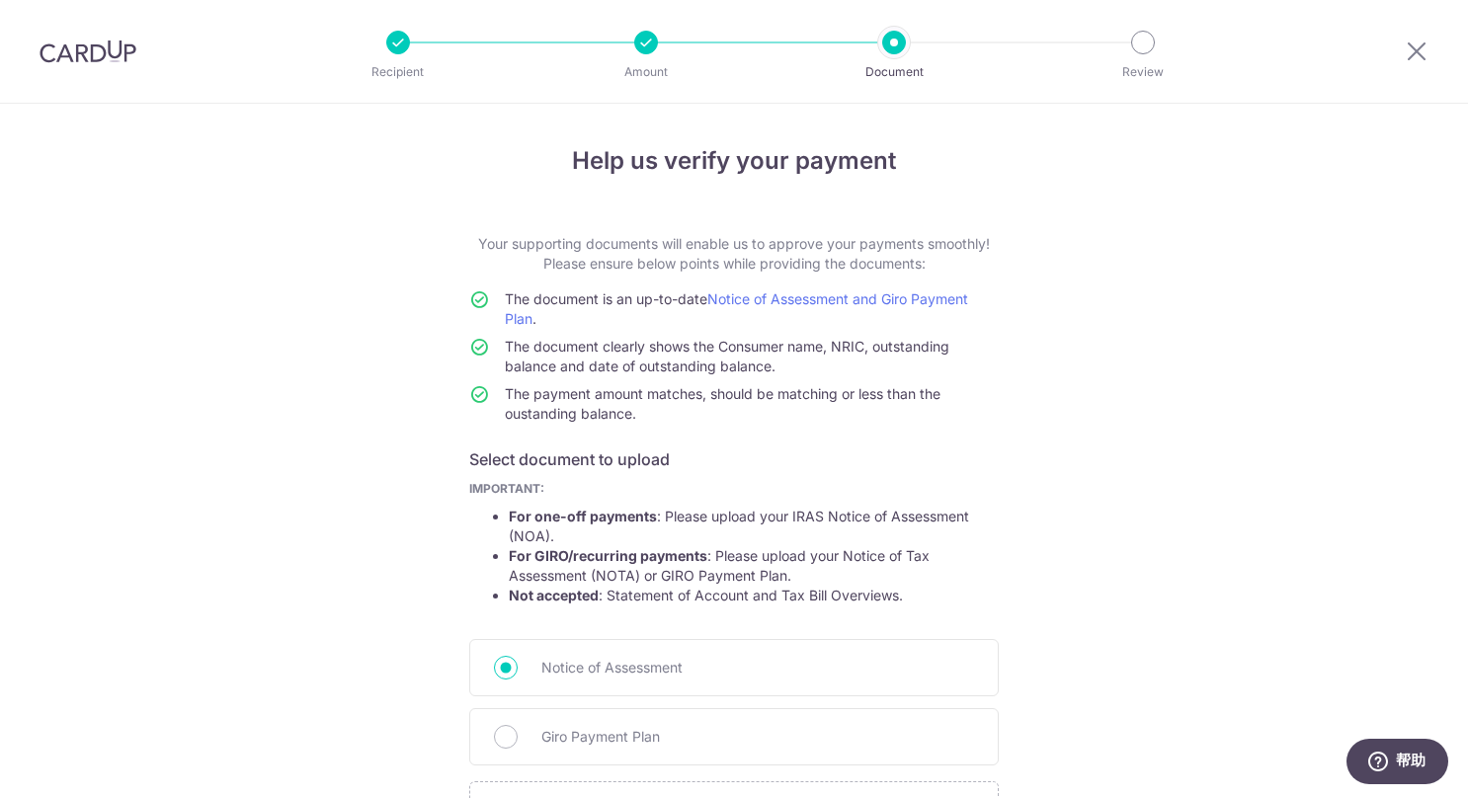
scroll to position [207, 0]
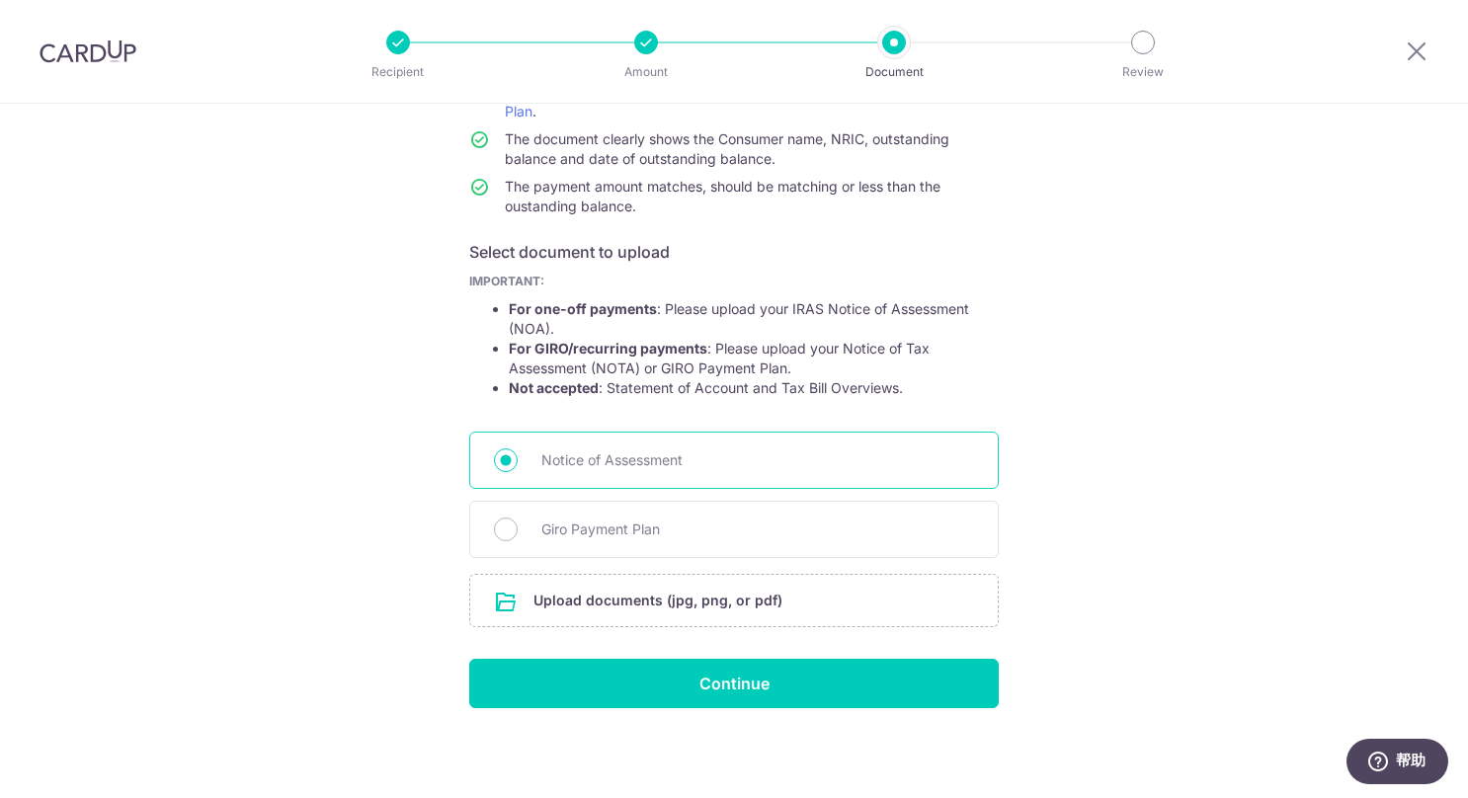
click at [559, 466] on span "Notice of Assessment" at bounding box center [757, 460] width 433 height 24
click at [518, 466] on input "Notice of Assessment" at bounding box center [506, 460] width 24 height 24
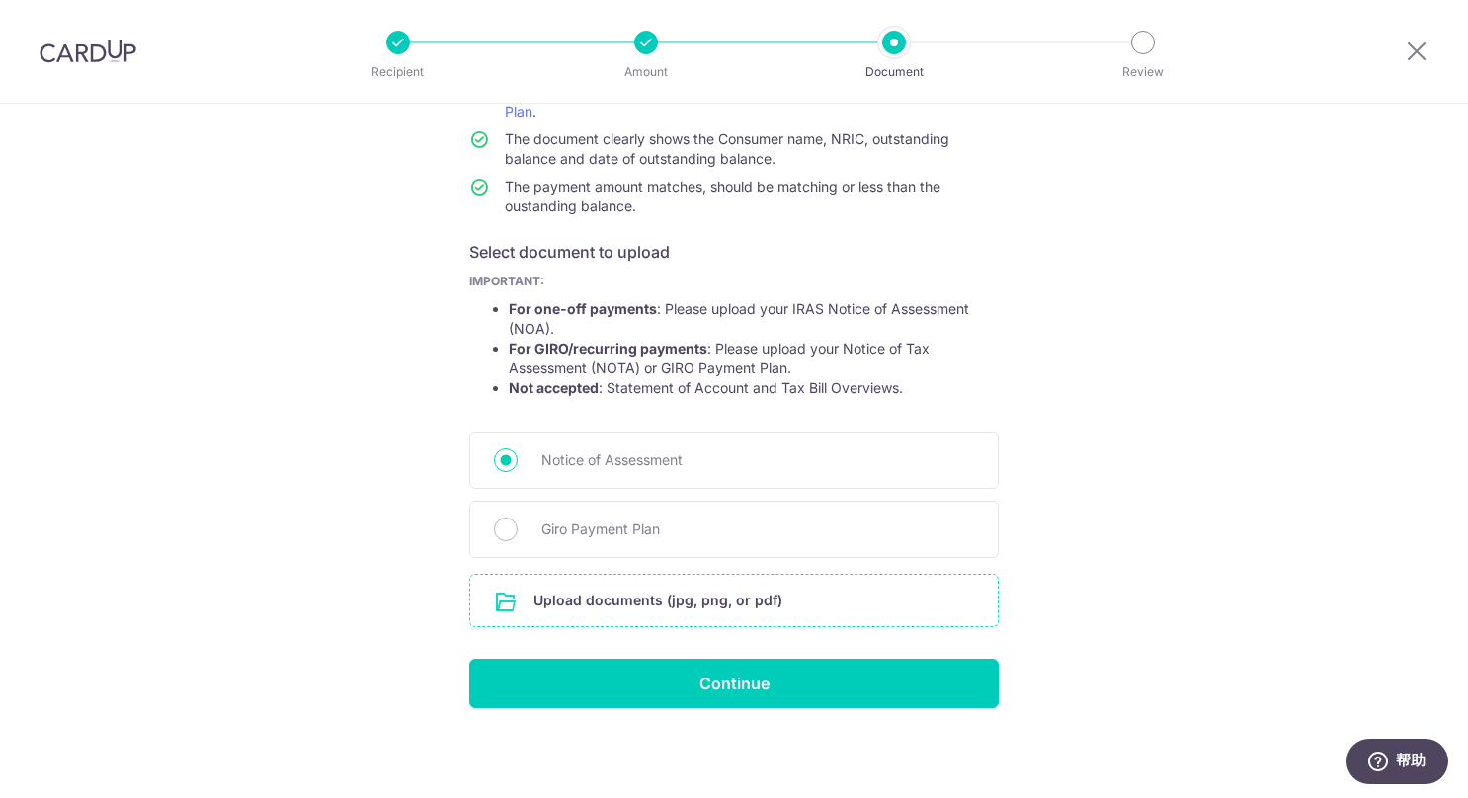
click at [549, 604] on input "file" at bounding box center [733, 600] width 527 height 51
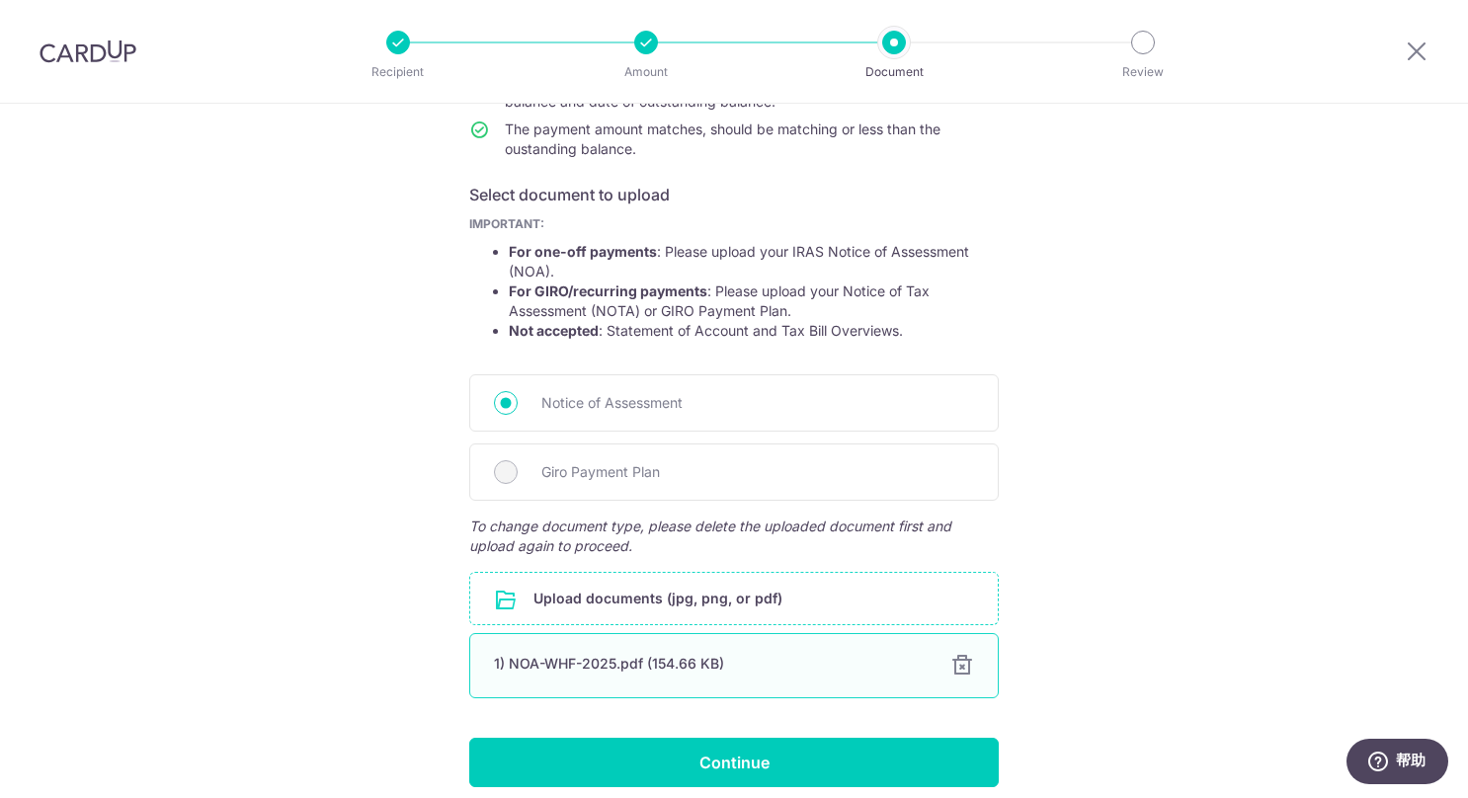
scroll to position [344, 0]
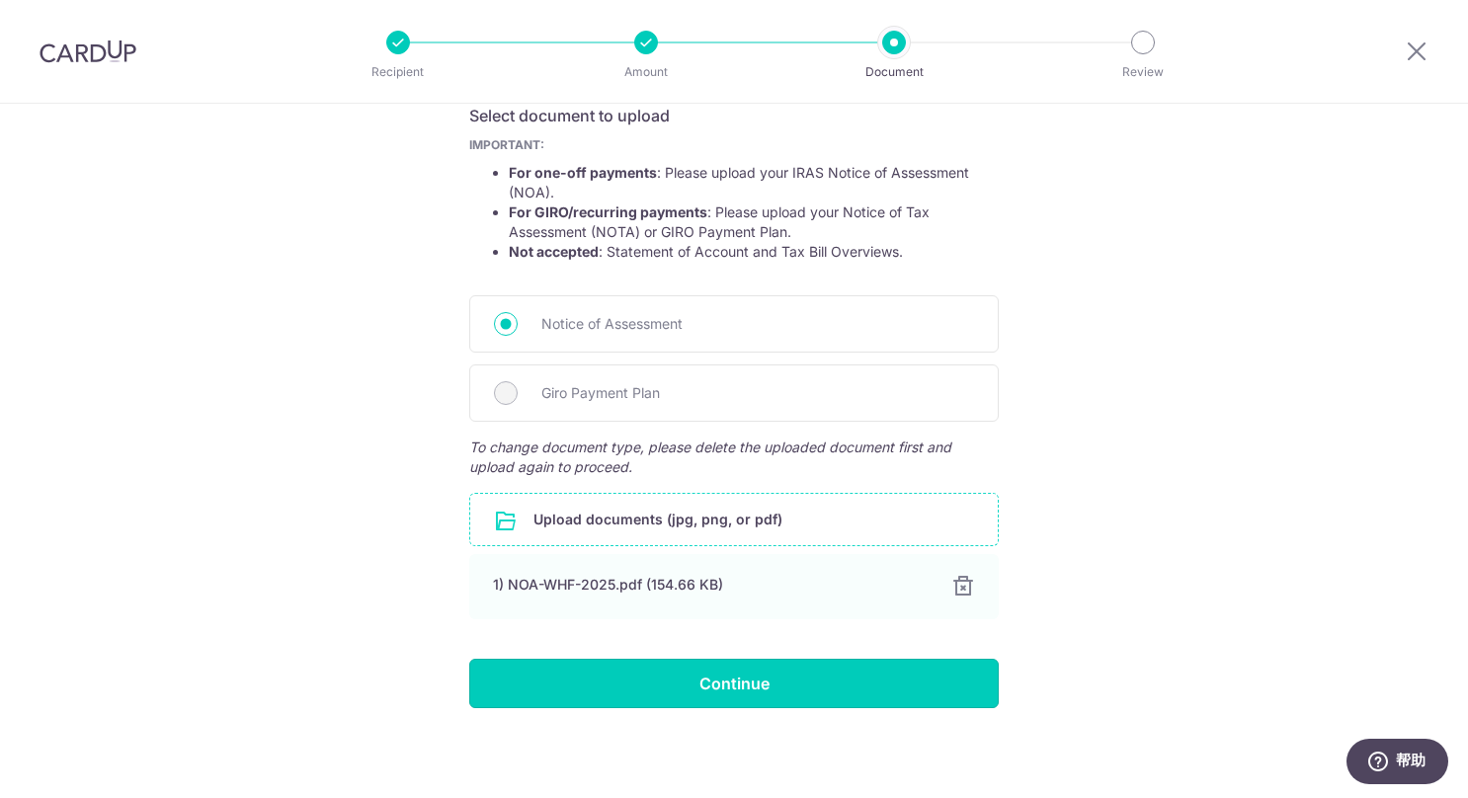
click at [697, 678] on input "Continue" at bounding box center [733, 683] width 529 height 49
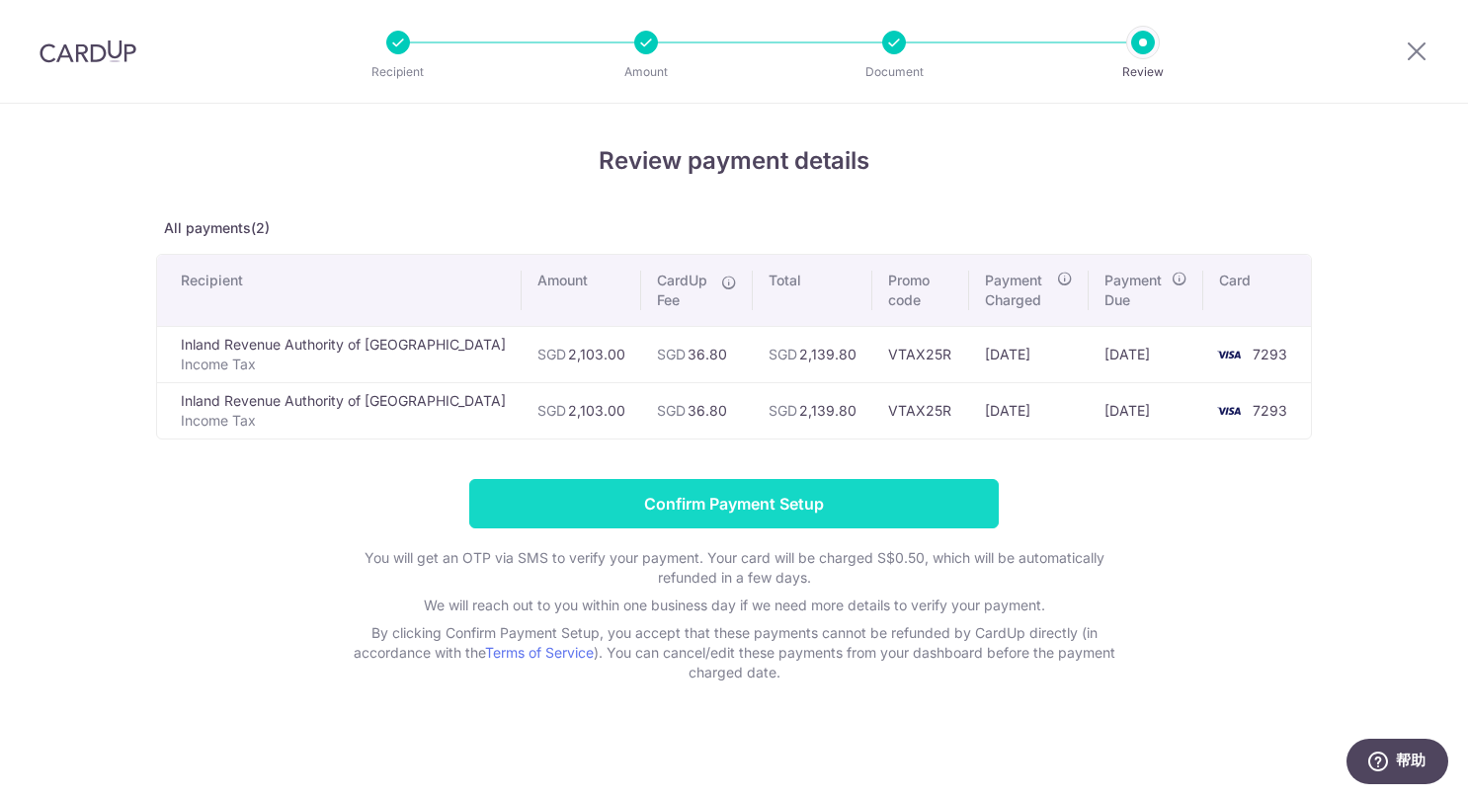
click at [705, 499] on input "Confirm Payment Setup" at bounding box center [733, 503] width 529 height 49
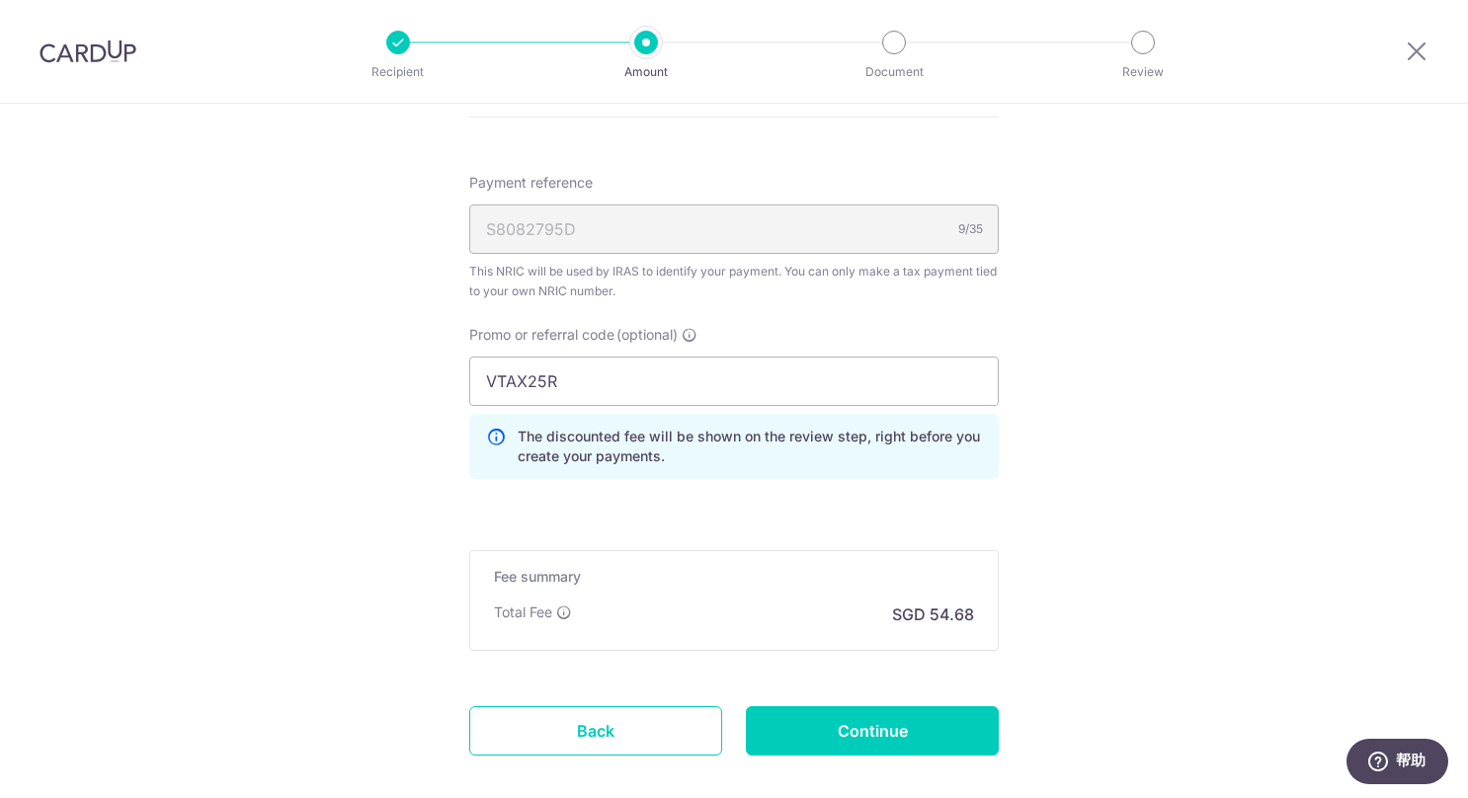
scroll to position [1304, 0]
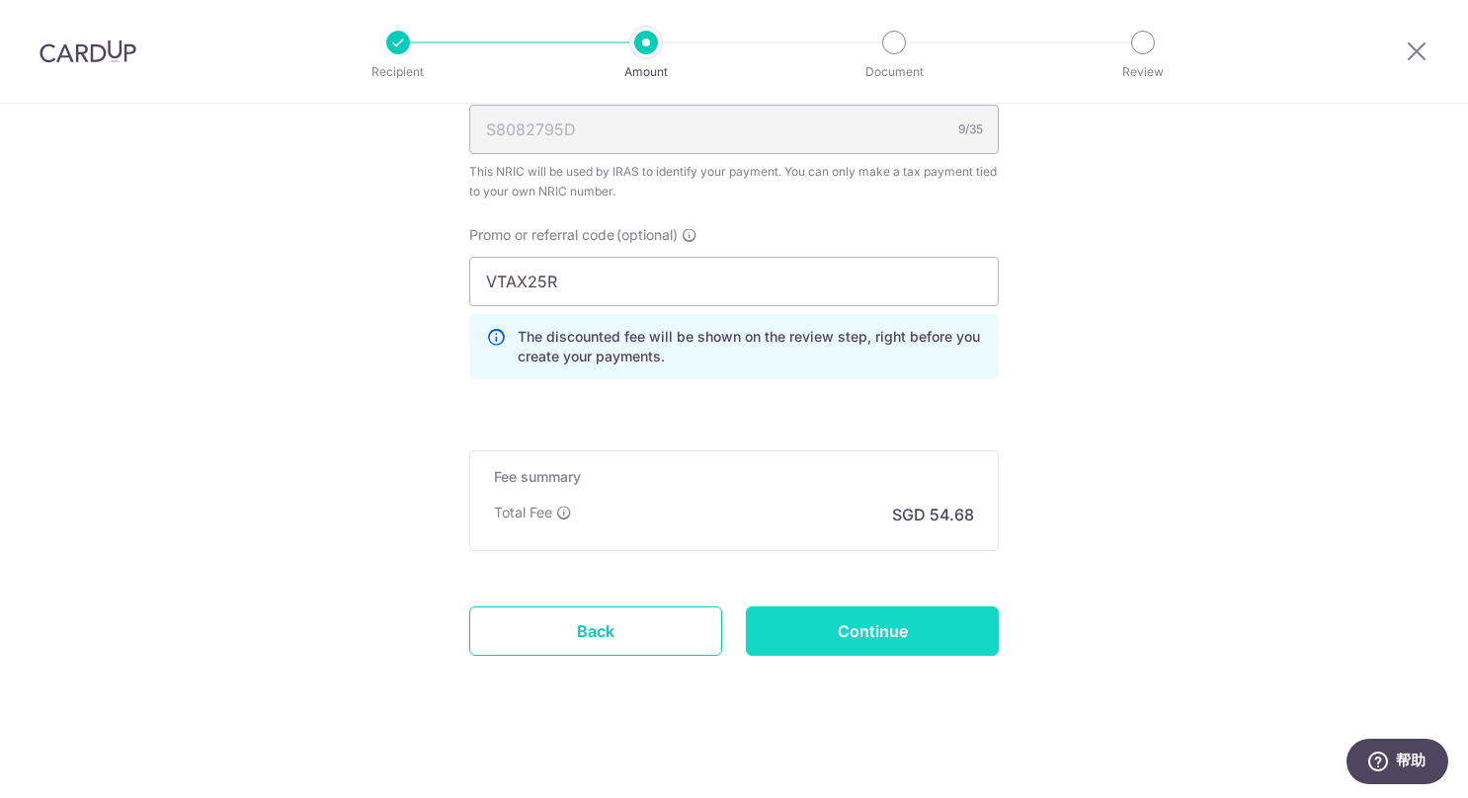
click at [876, 613] on input "Continue" at bounding box center [872, 630] width 253 height 49
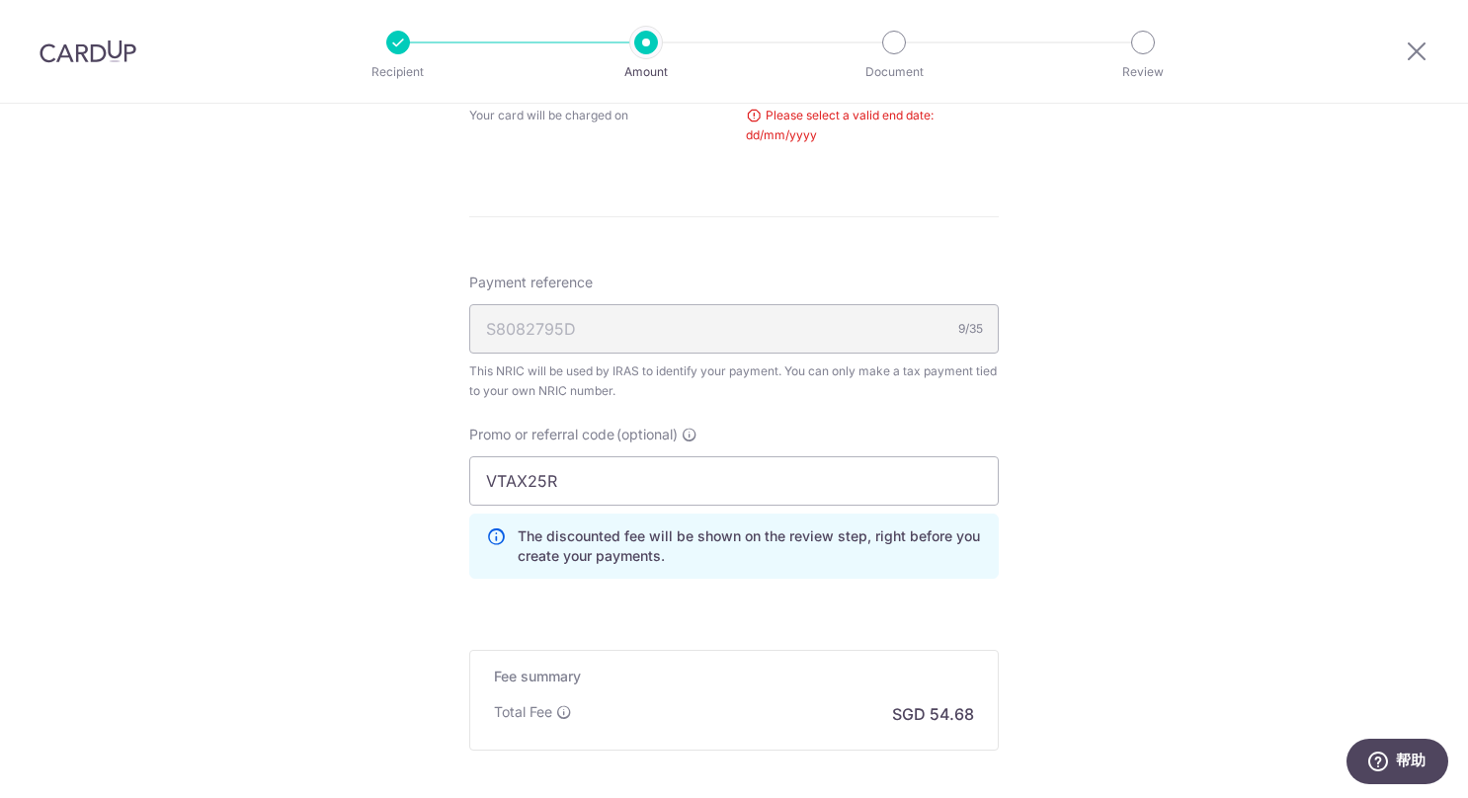
scroll to position [648, 0]
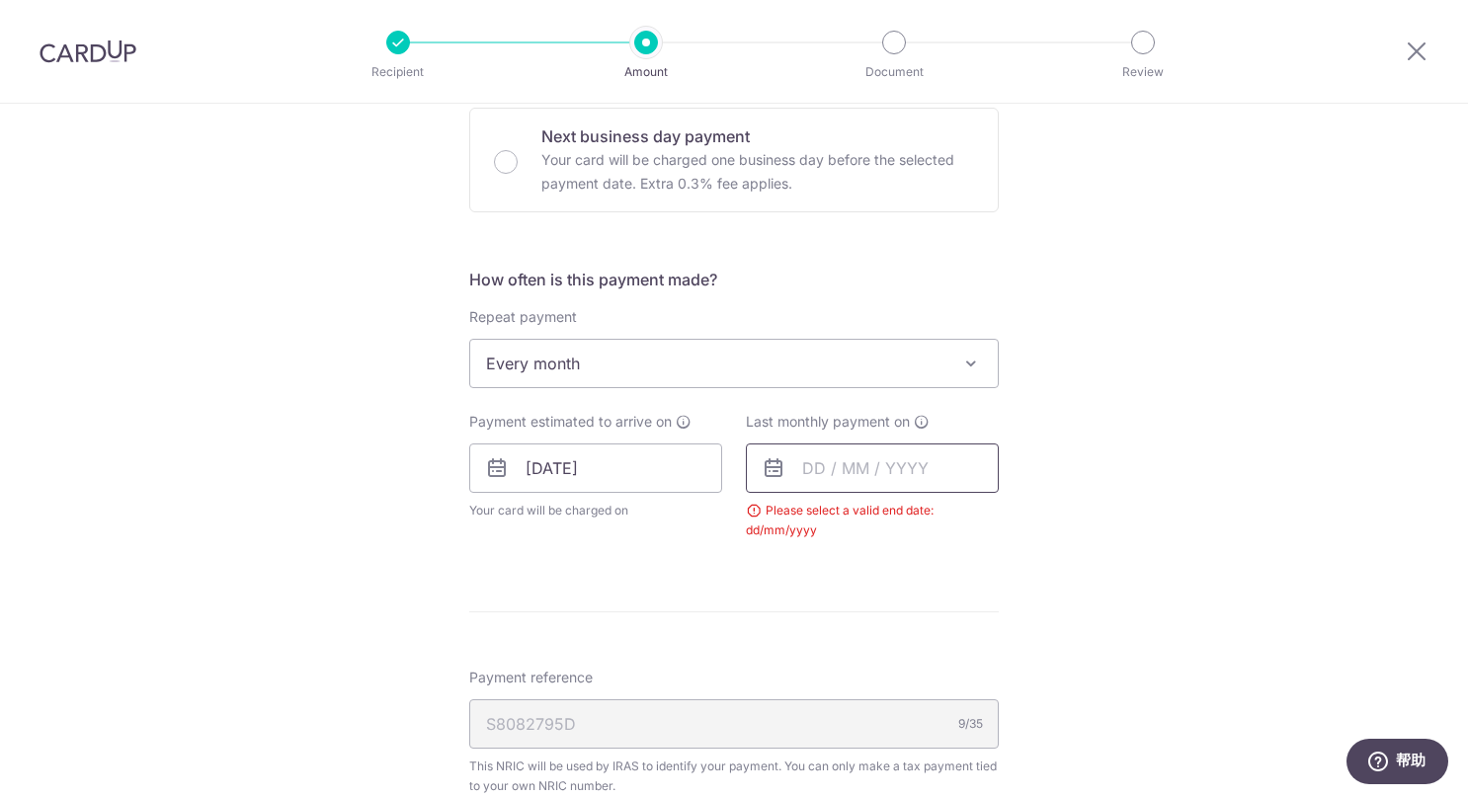
click at [790, 452] on input "text" at bounding box center [872, 467] width 253 height 49
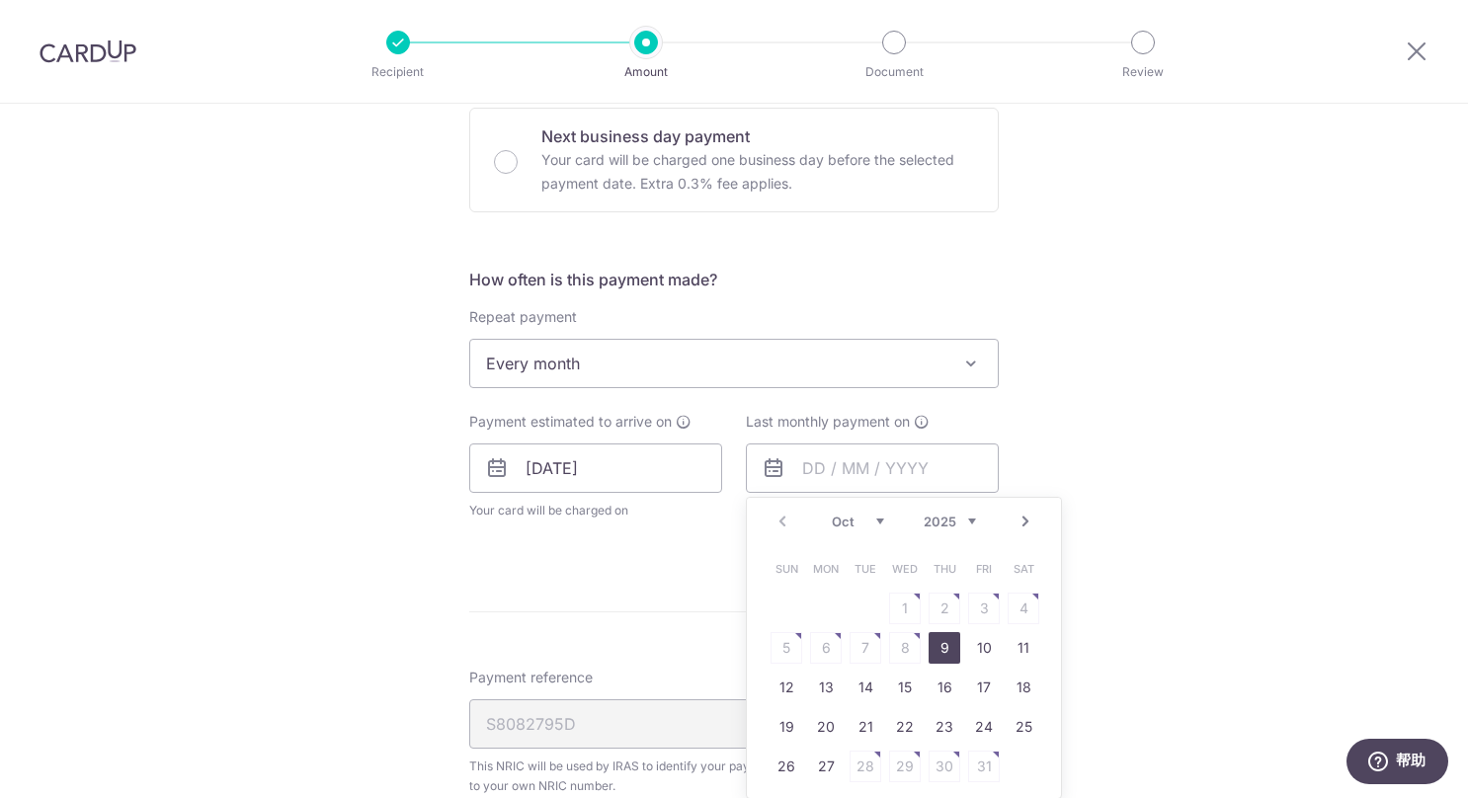
click at [877, 514] on select "Oct Nov Dec" at bounding box center [858, 522] width 52 height 16
click at [821, 760] on link "24" at bounding box center [826, 767] width 32 height 32
type input "[DATE]"
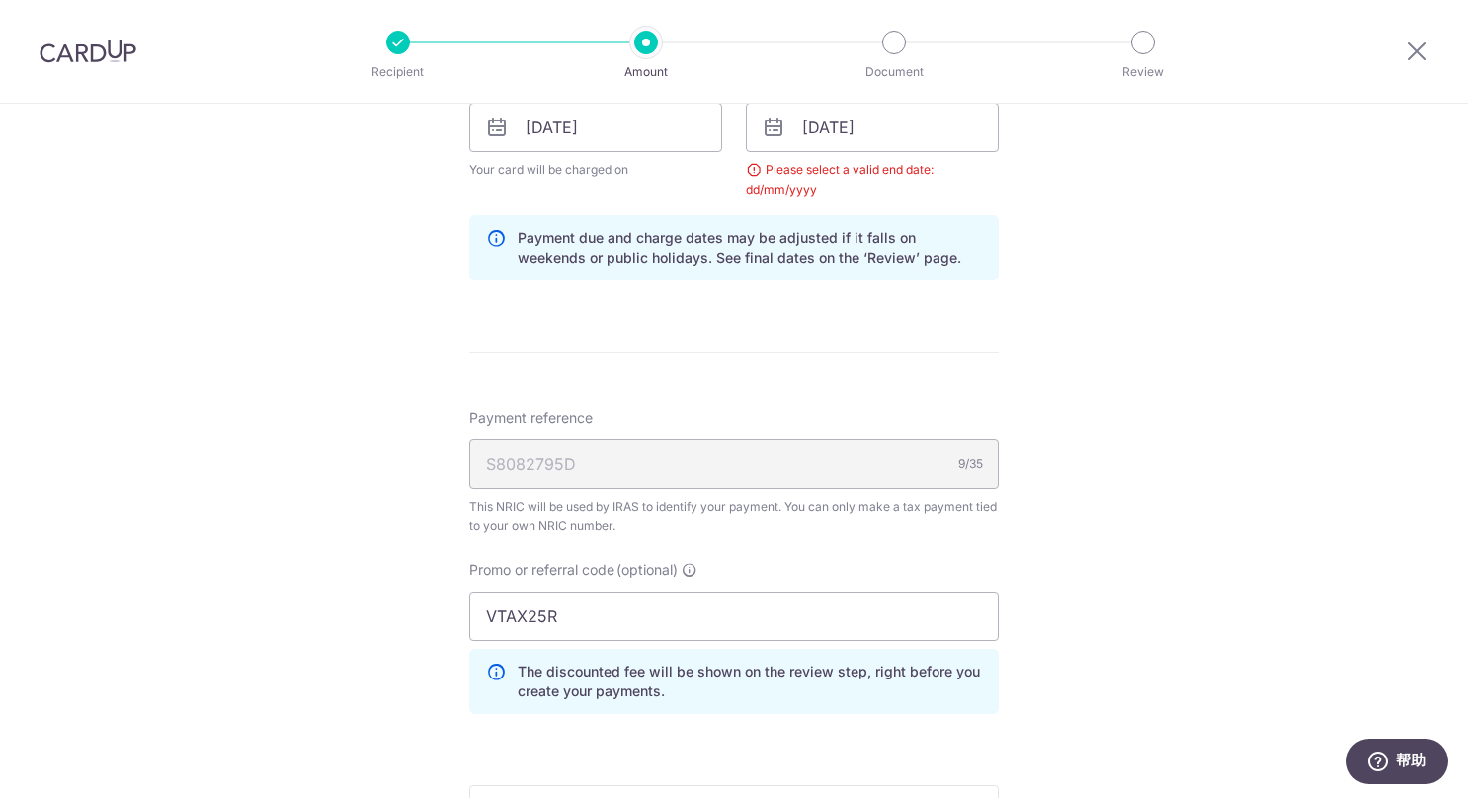
scroll to position [831, 0]
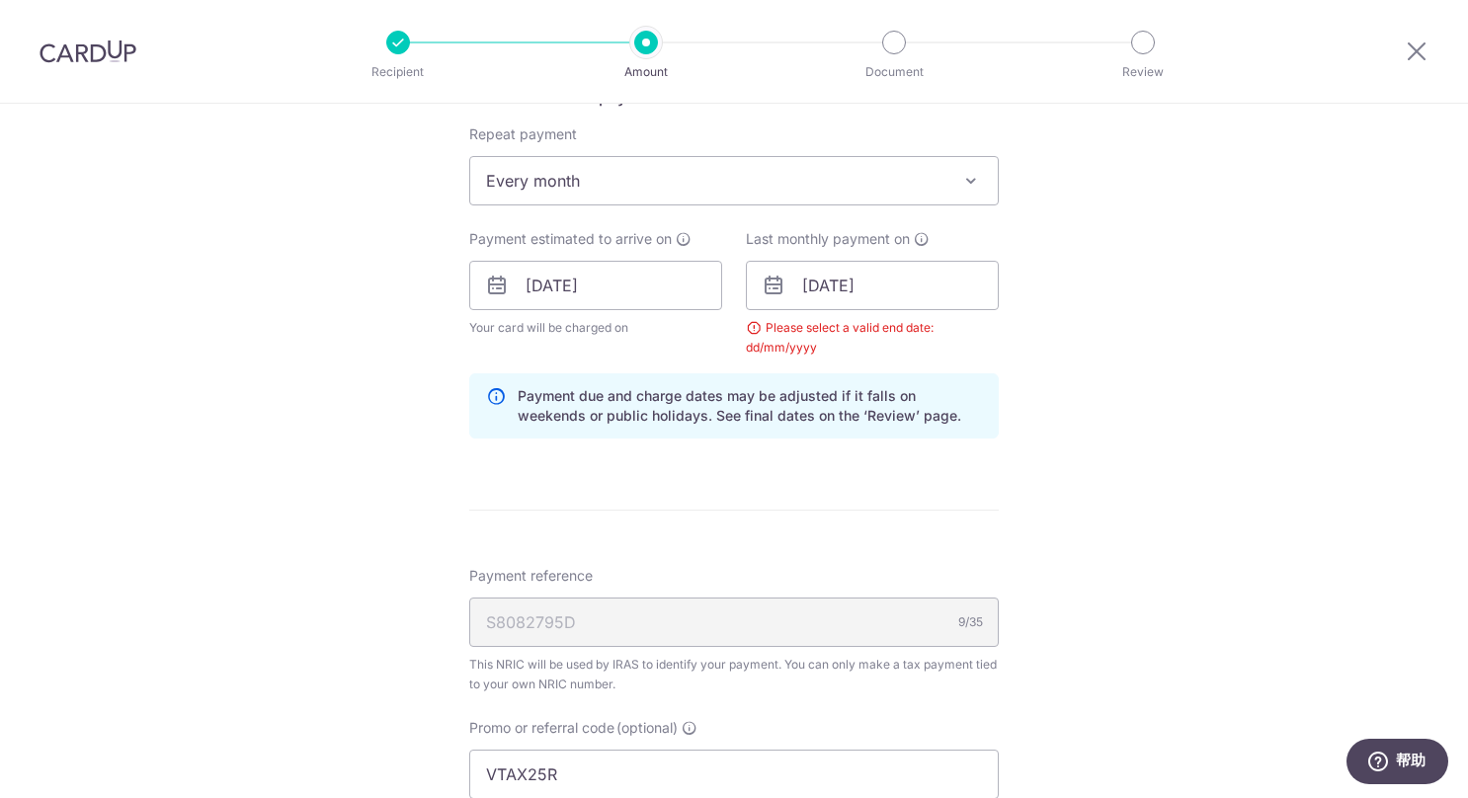
click at [809, 488] on form "Enter one-time or monthly payment amount SGD 2,103.00 2103.00 The total tax pay…" at bounding box center [733, 303] width 529 height 1800
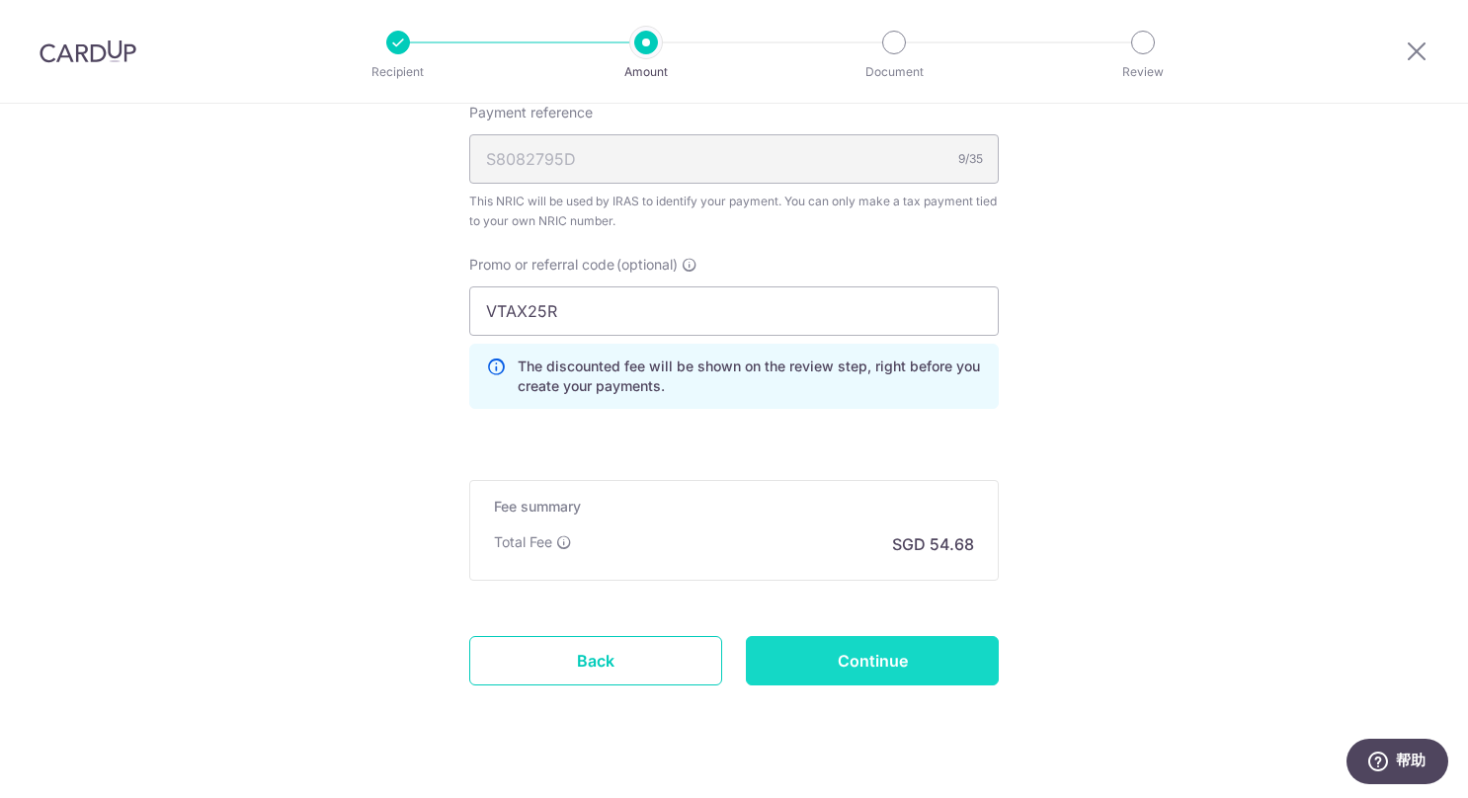
scroll to position [1323, 0]
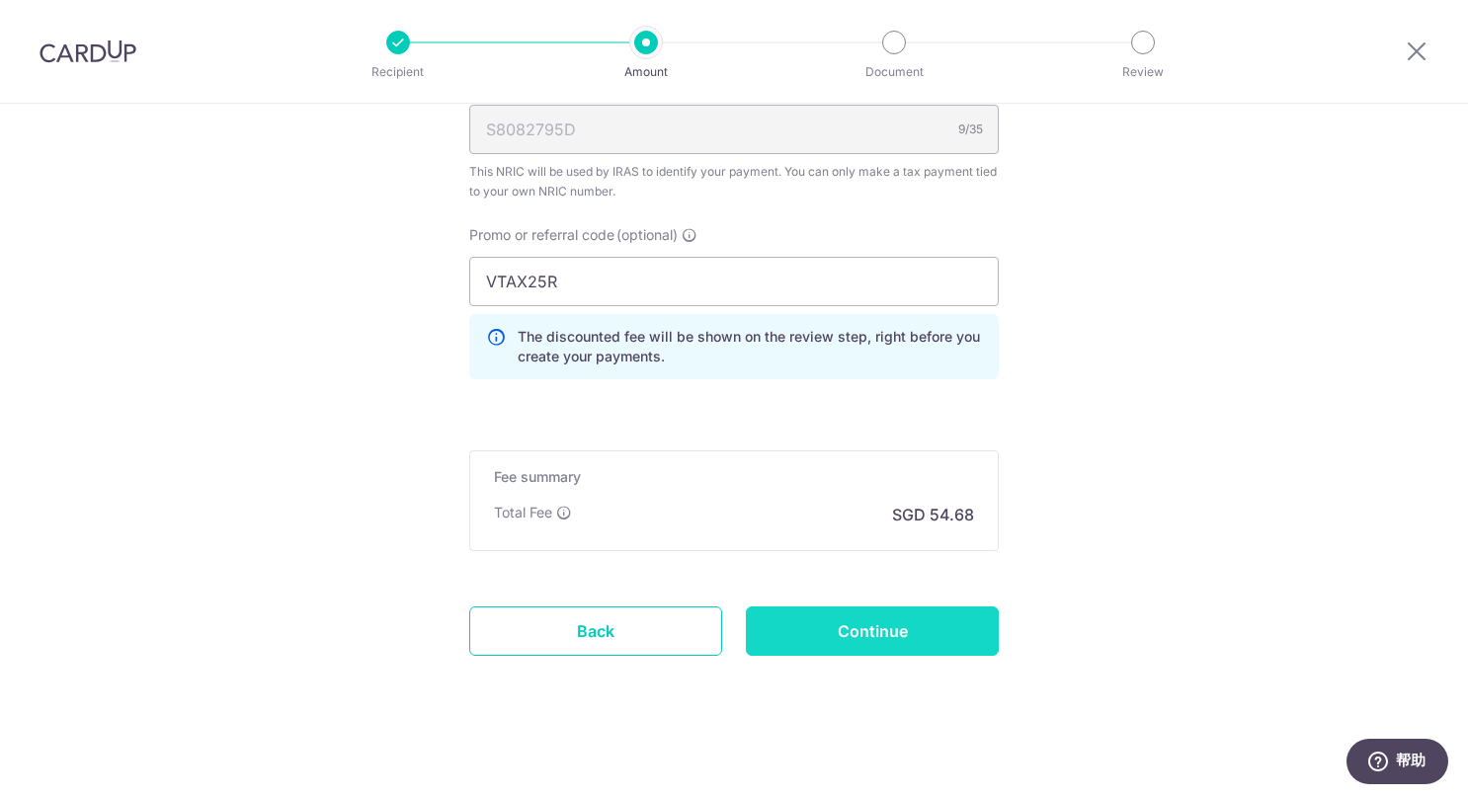
click at [863, 627] on input "Continue" at bounding box center [872, 630] width 253 height 49
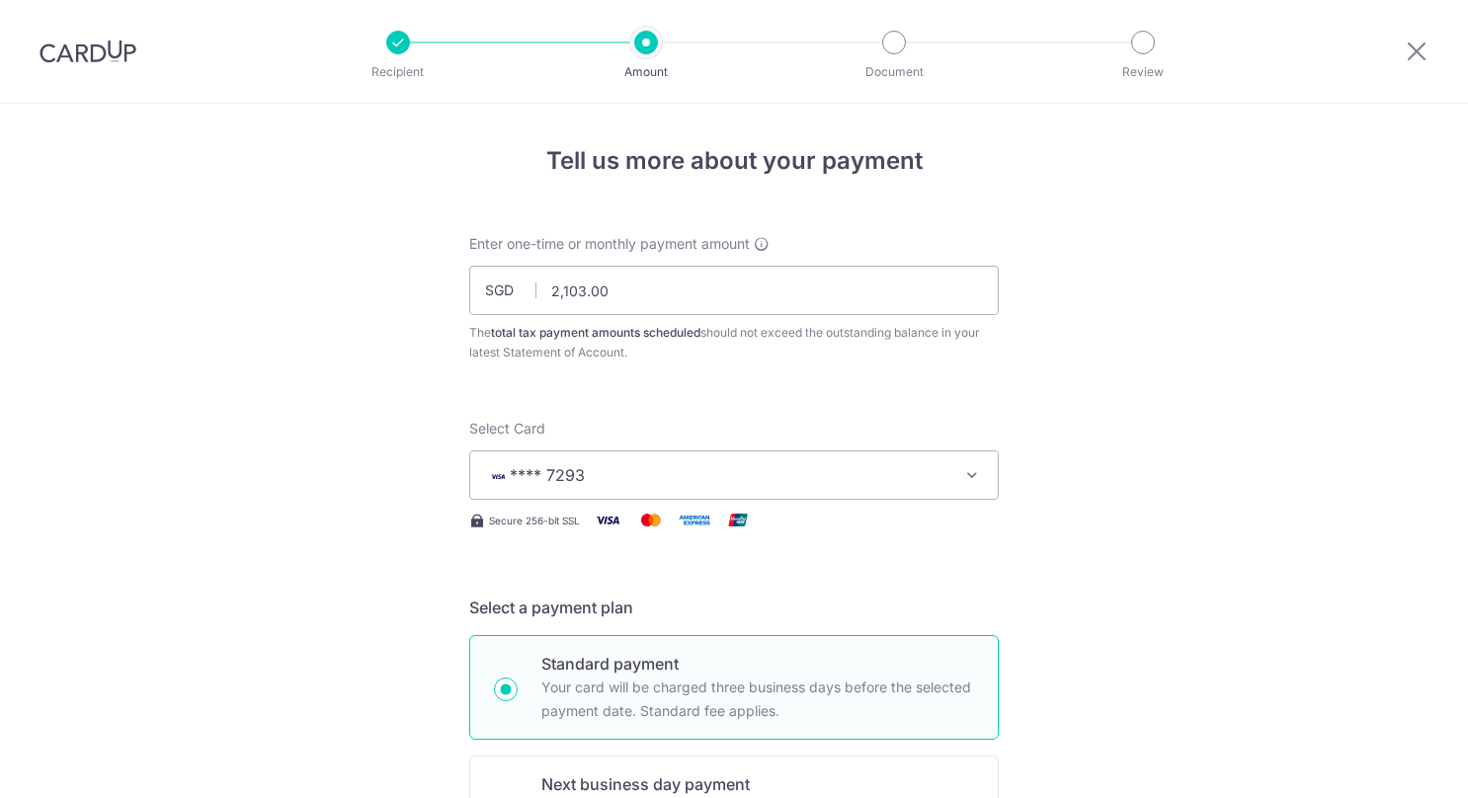
scroll to position [747, 0]
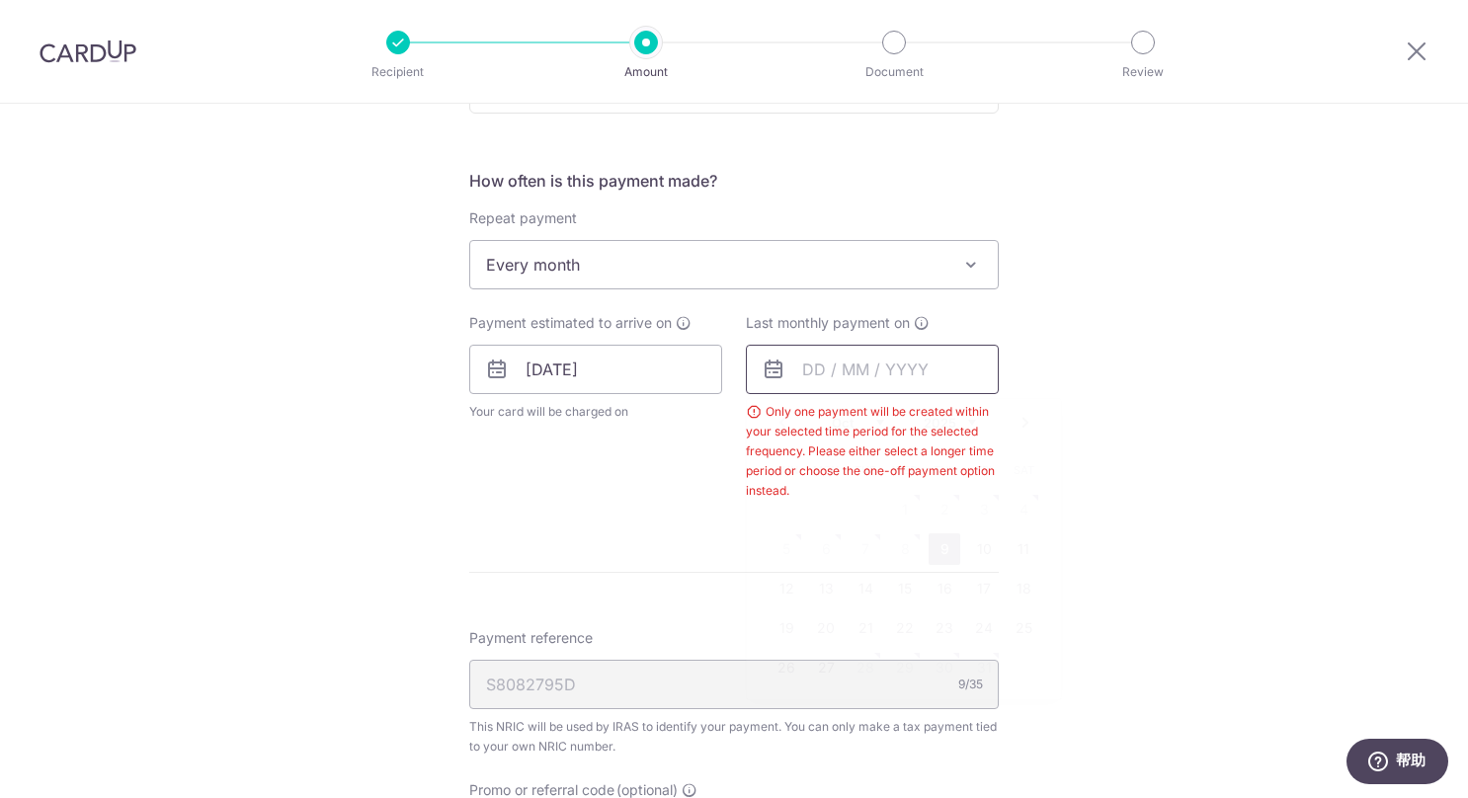
click at [865, 375] on input "text" at bounding box center [872, 369] width 253 height 49
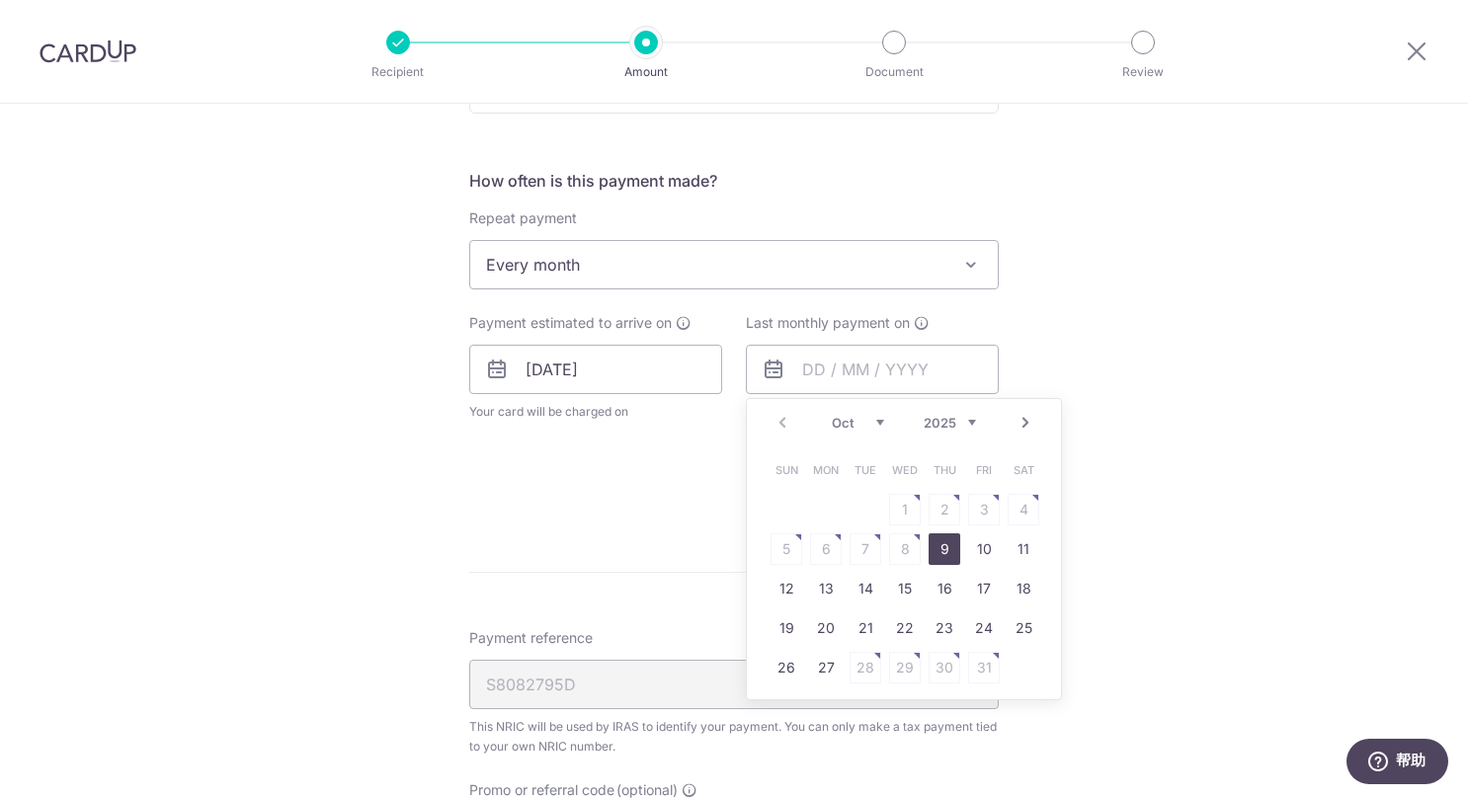
click at [871, 418] on select "Oct Nov Dec" at bounding box center [858, 423] width 52 height 16
click at [938, 626] on link "25" at bounding box center [944, 628] width 32 height 32
type input "25/12/2025"
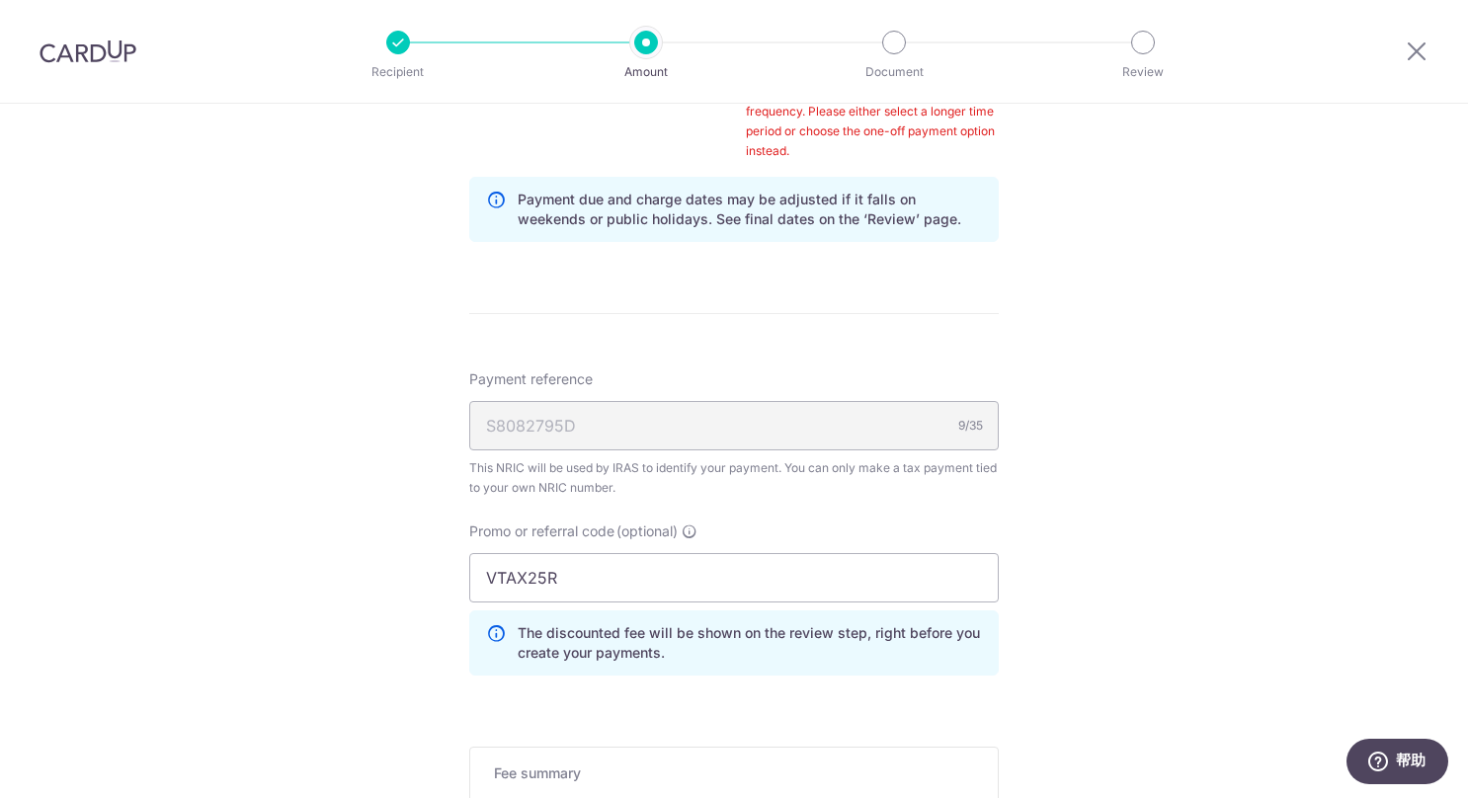
scroll to position [1383, 0]
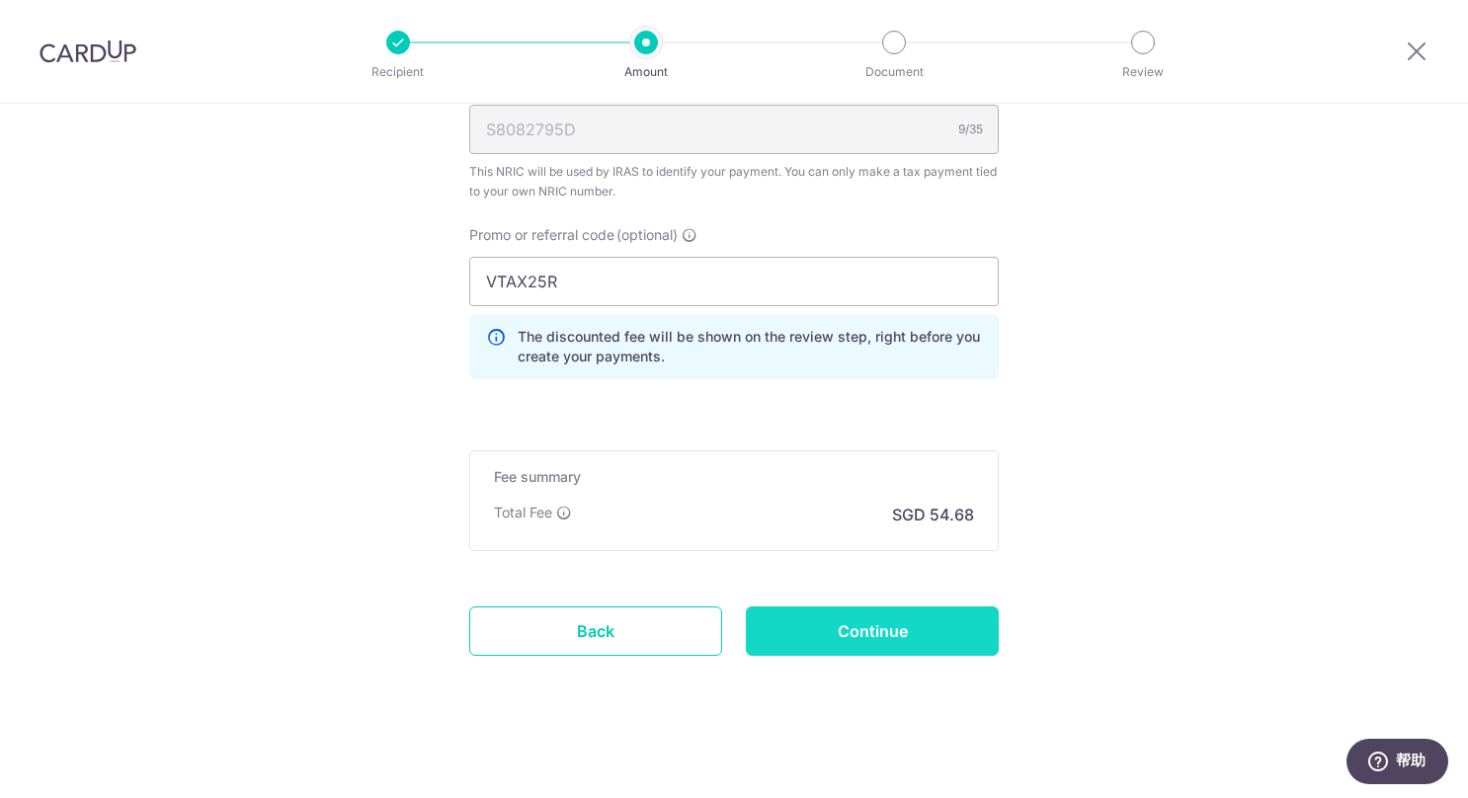
click at [878, 622] on input "Continue" at bounding box center [872, 630] width 253 height 49
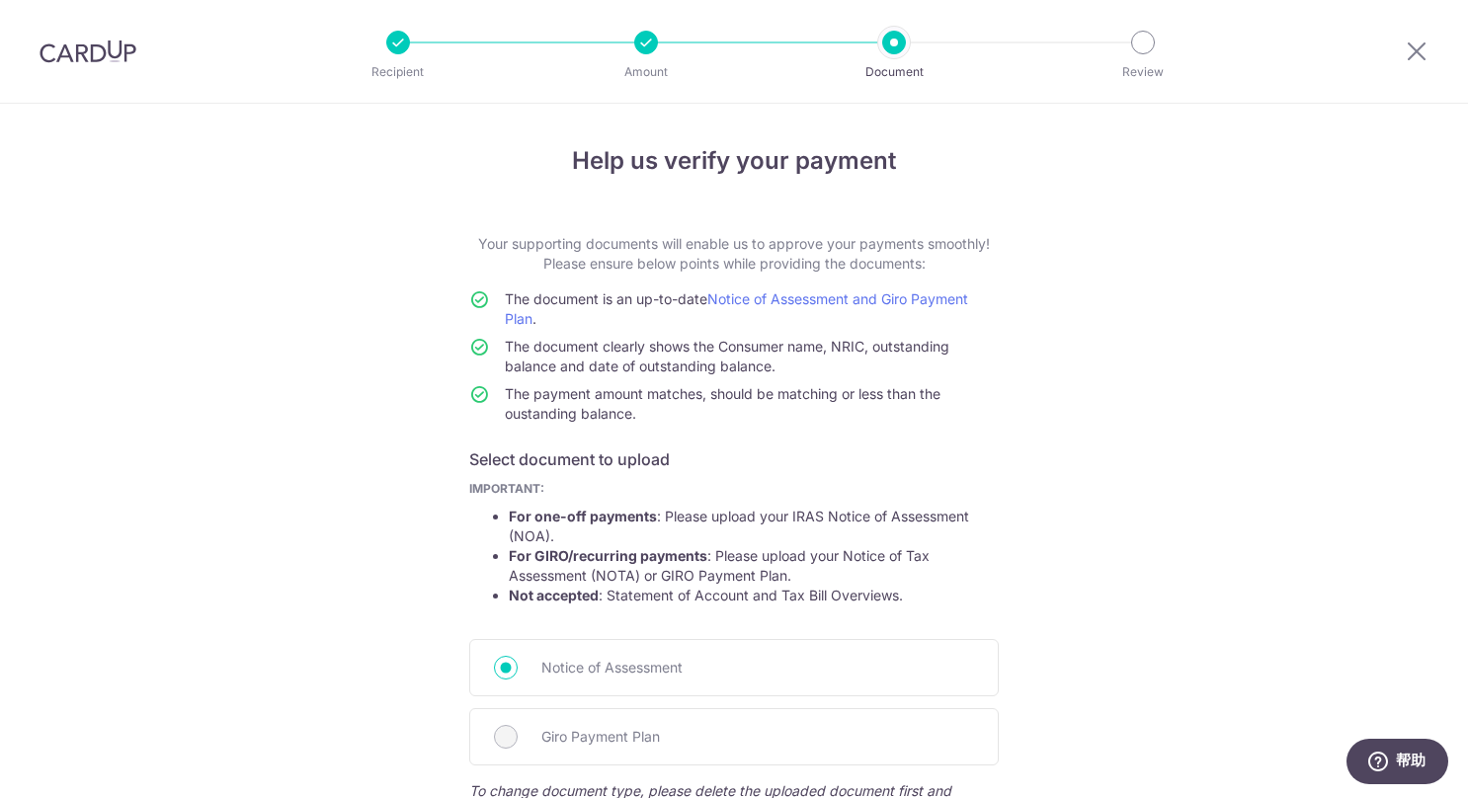
scroll to position [296, 0]
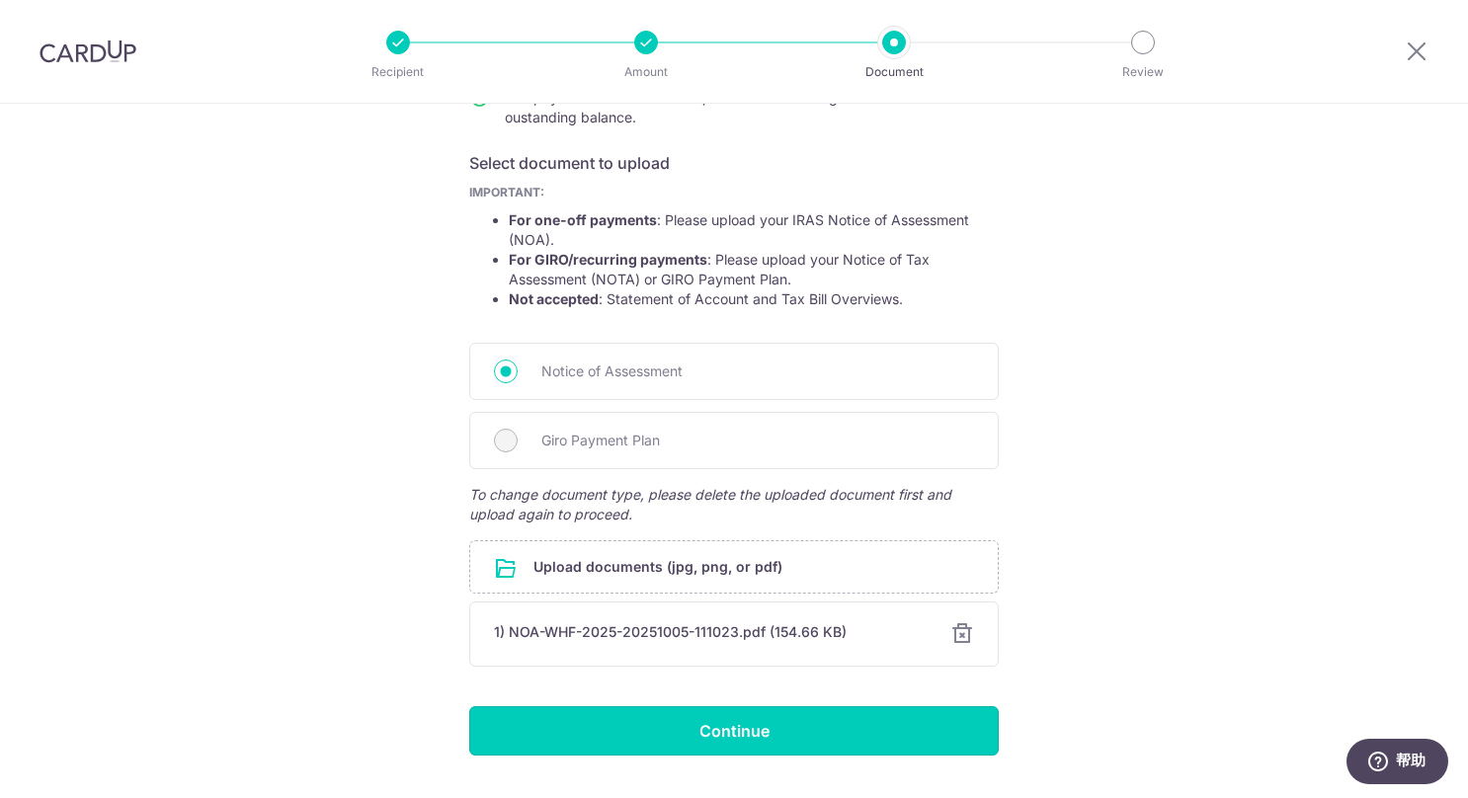
click at [707, 721] on input "Continue" at bounding box center [733, 730] width 529 height 49
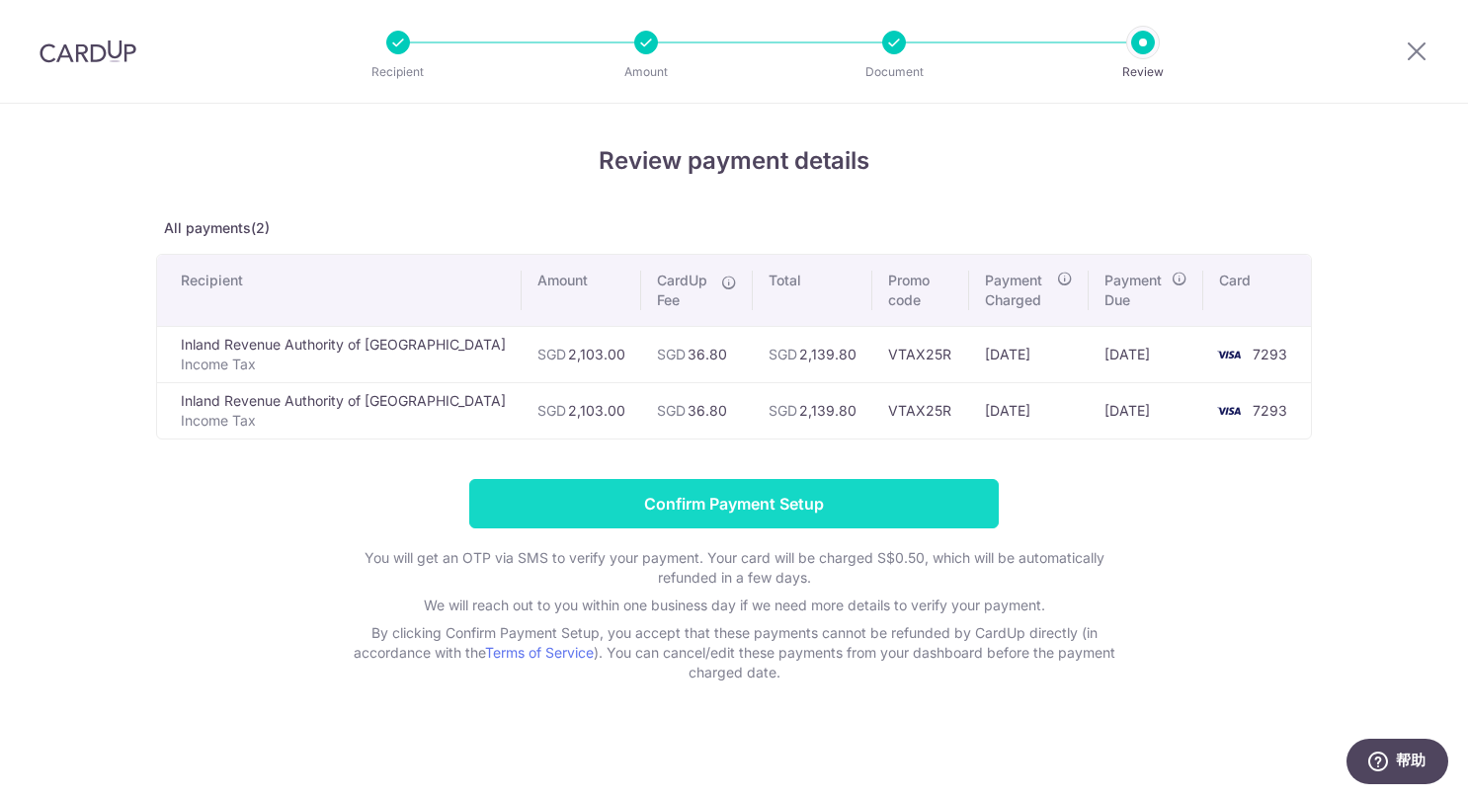
click at [780, 498] on input "Confirm Payment Setup" at bounding box center [733, 503] width 529 height 49
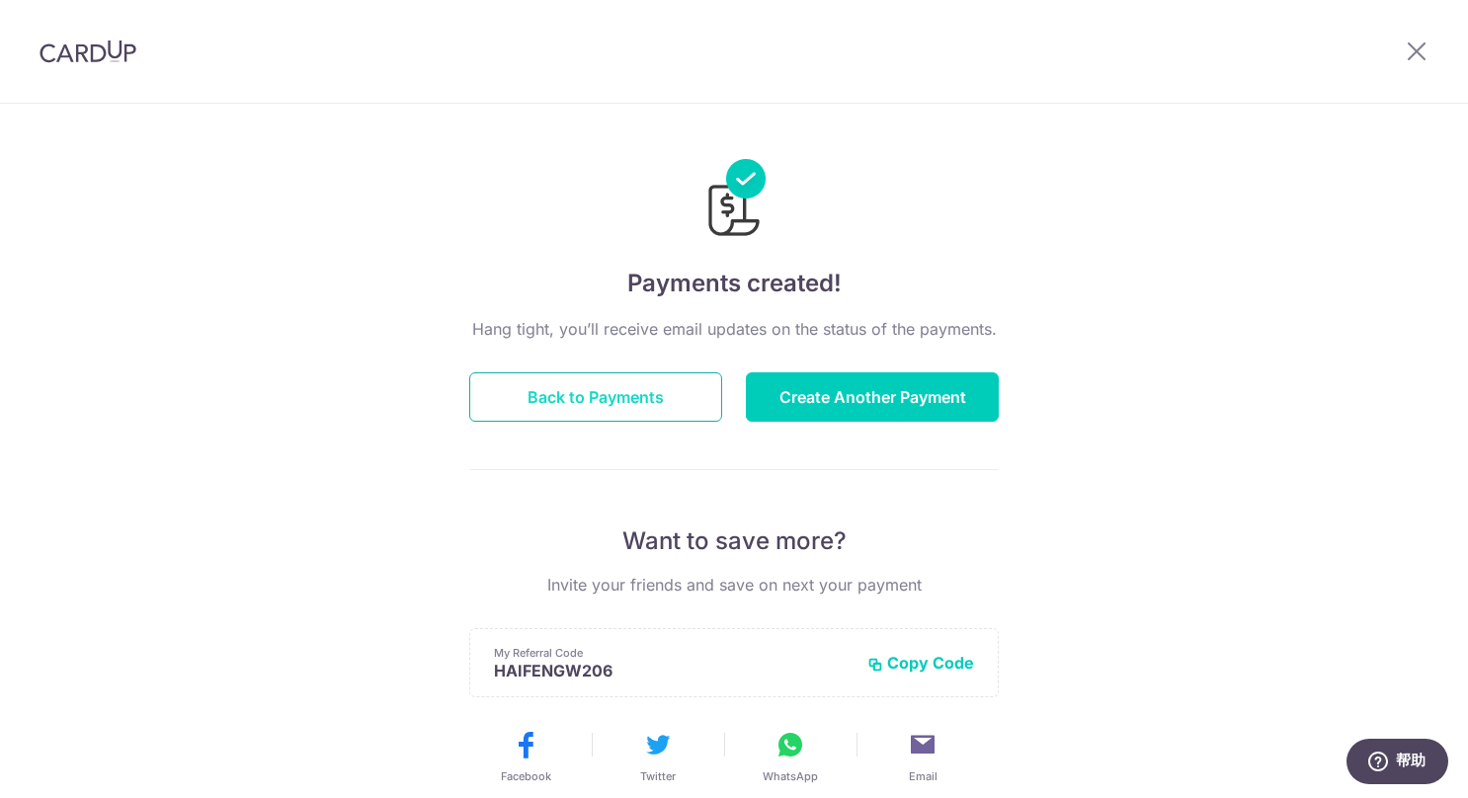
click at [566, 397] on button "Back to Payments" at bounding box center [595, 396] width 253 height 49
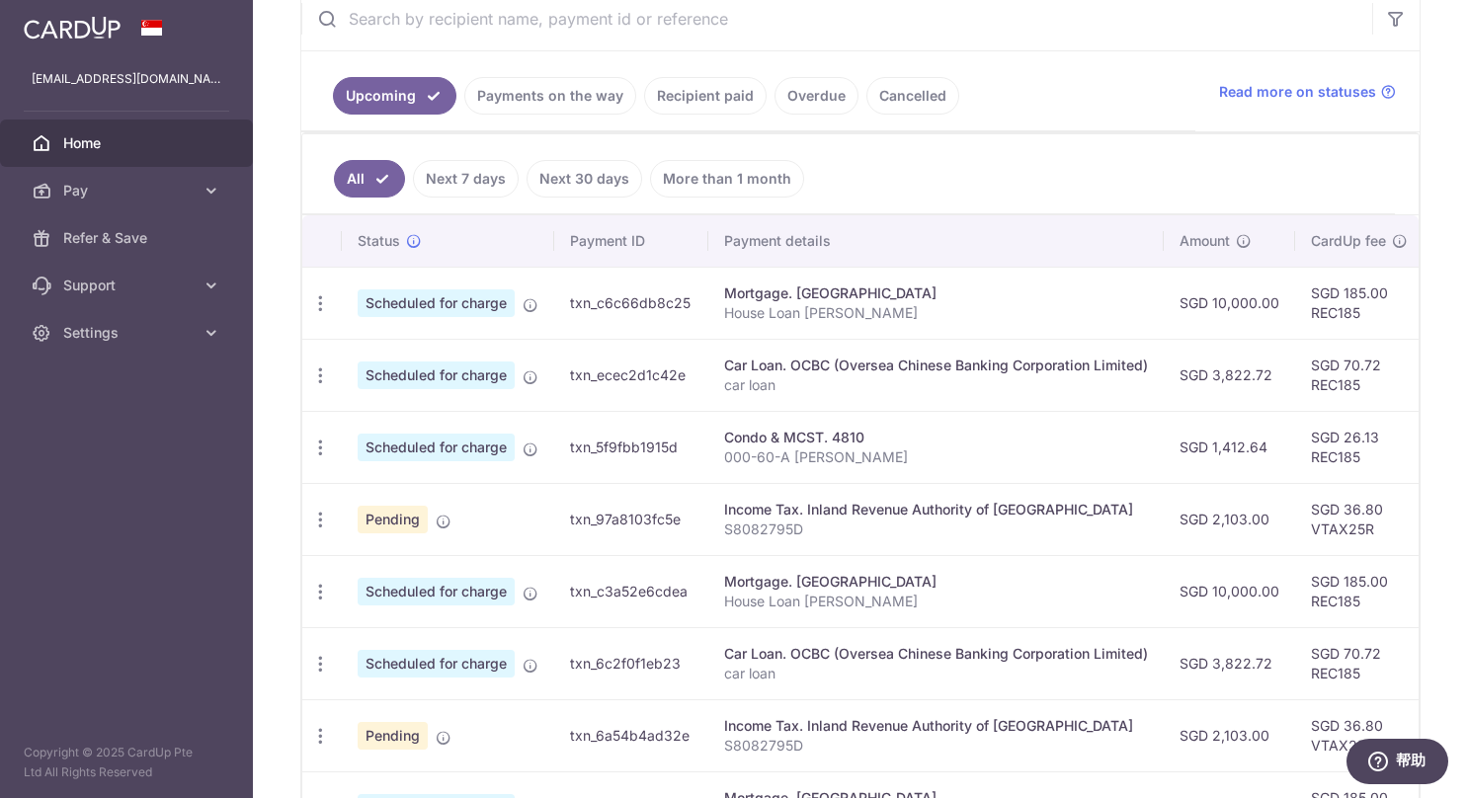
scroll to position [729, 0]
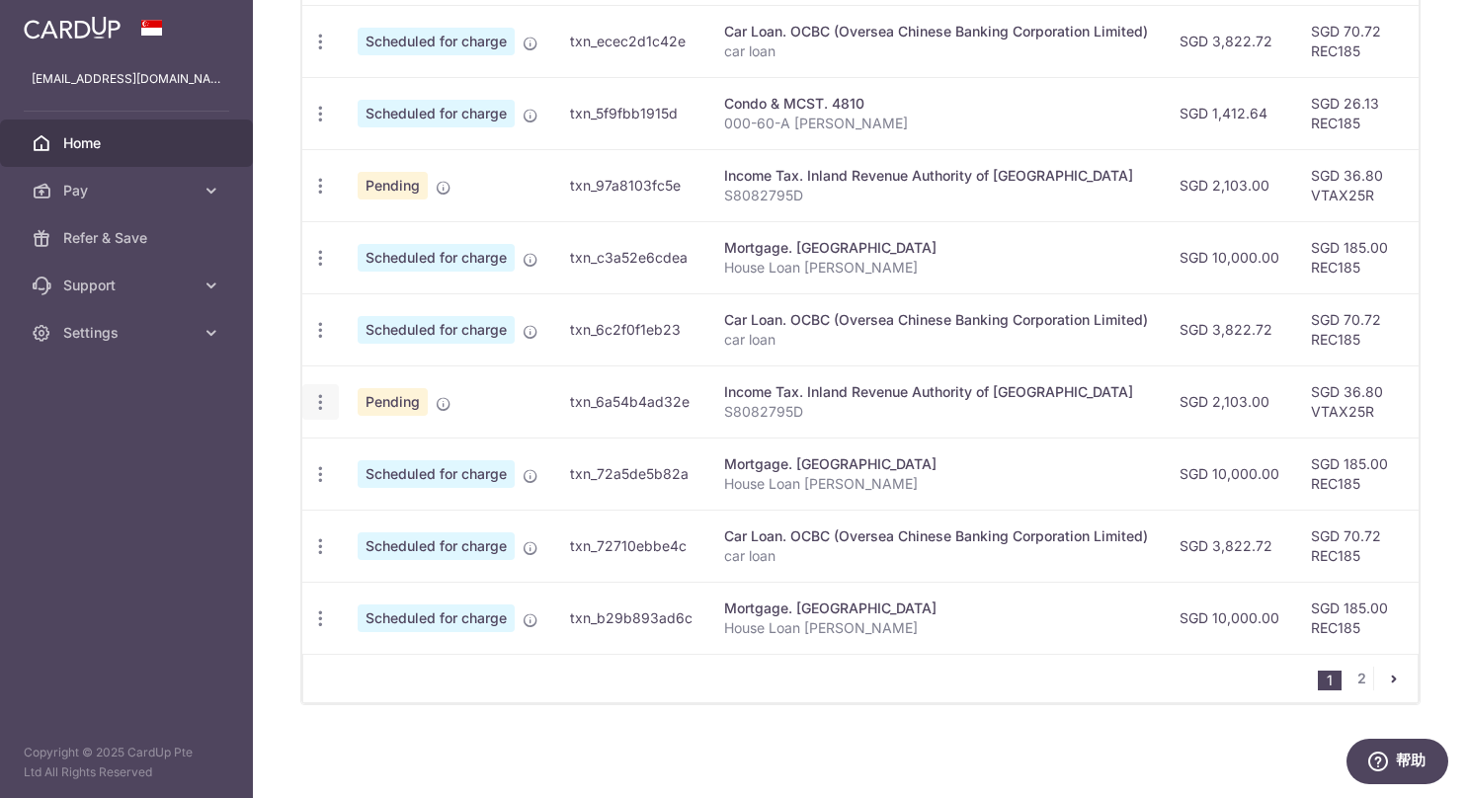
click at [316, 395] on icon "button" at bounding box center [320, 402] width 21 height 21
click at [1349, 679] on link "2" at bounding box center [1361, 679] width 24 height 24
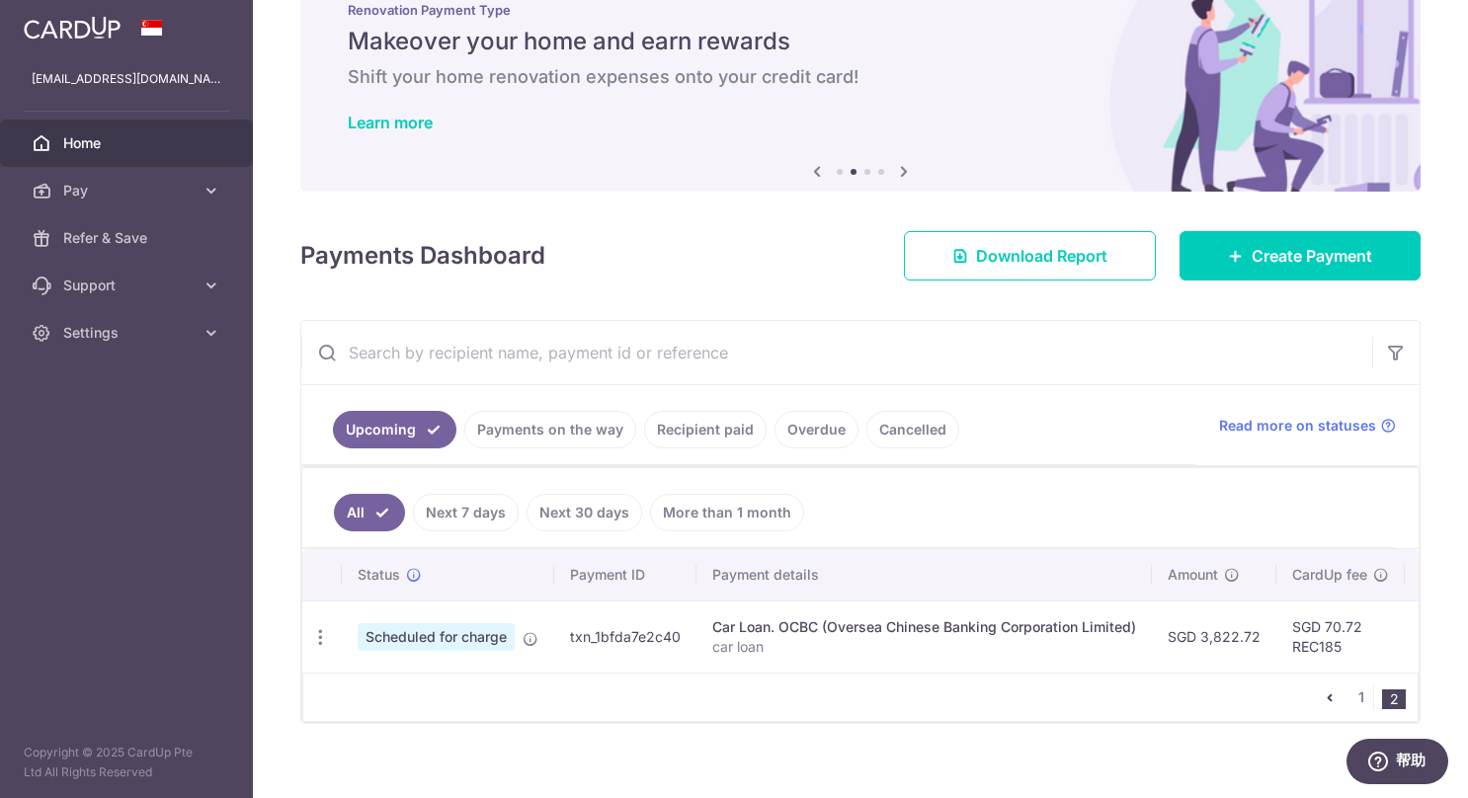
scroll to position [83, 0]
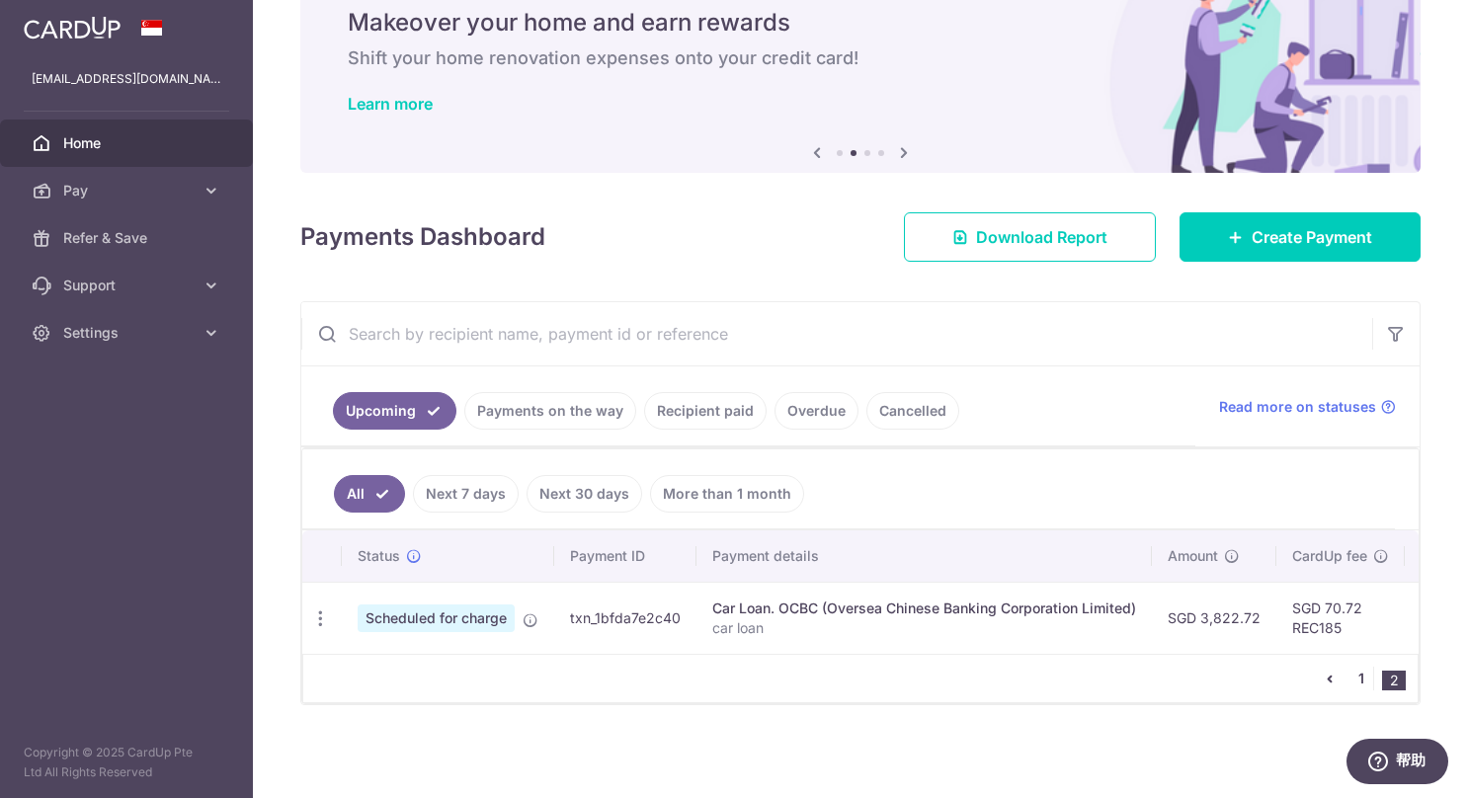
click at [1349, 679] on link "1" at bounding box center [1361, 679] width 24 height 24
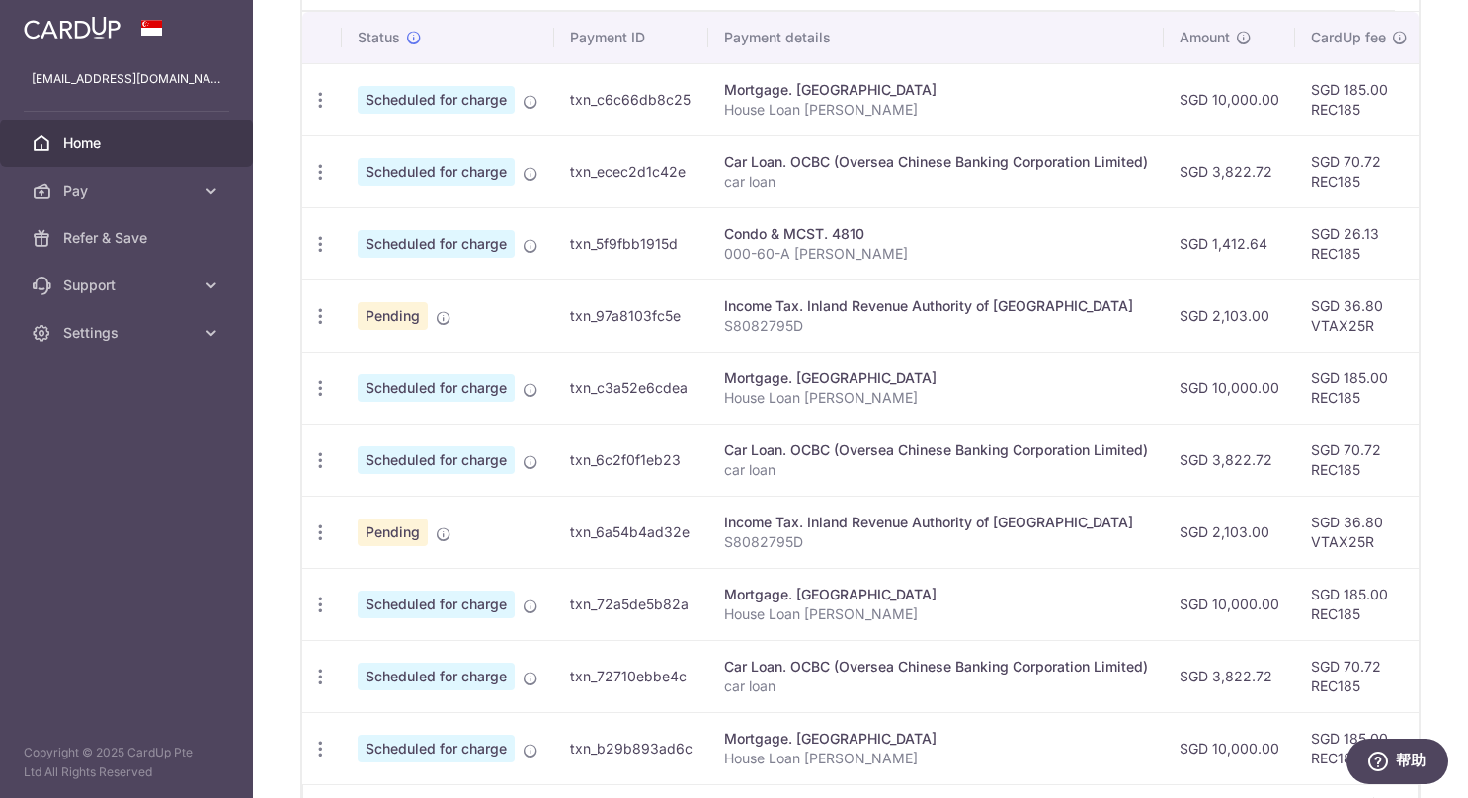
scroll to position [729, 0]
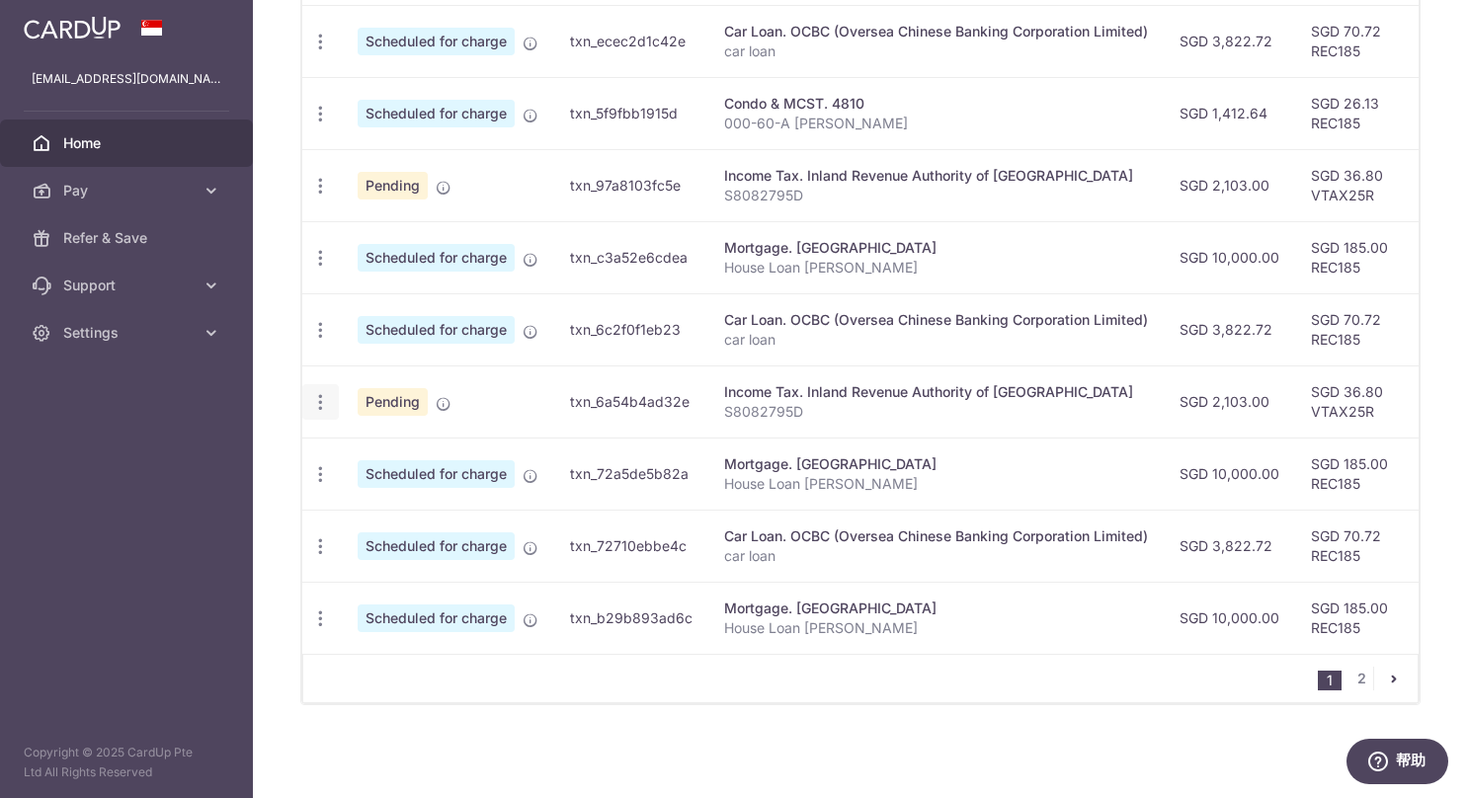
click at [322, 392] on icon "button" at bounding box center [320, 402] width 21 height 21
click at [360, 493] on span "Cancel payment" at bounding box center [426, 505] width 132 height 24
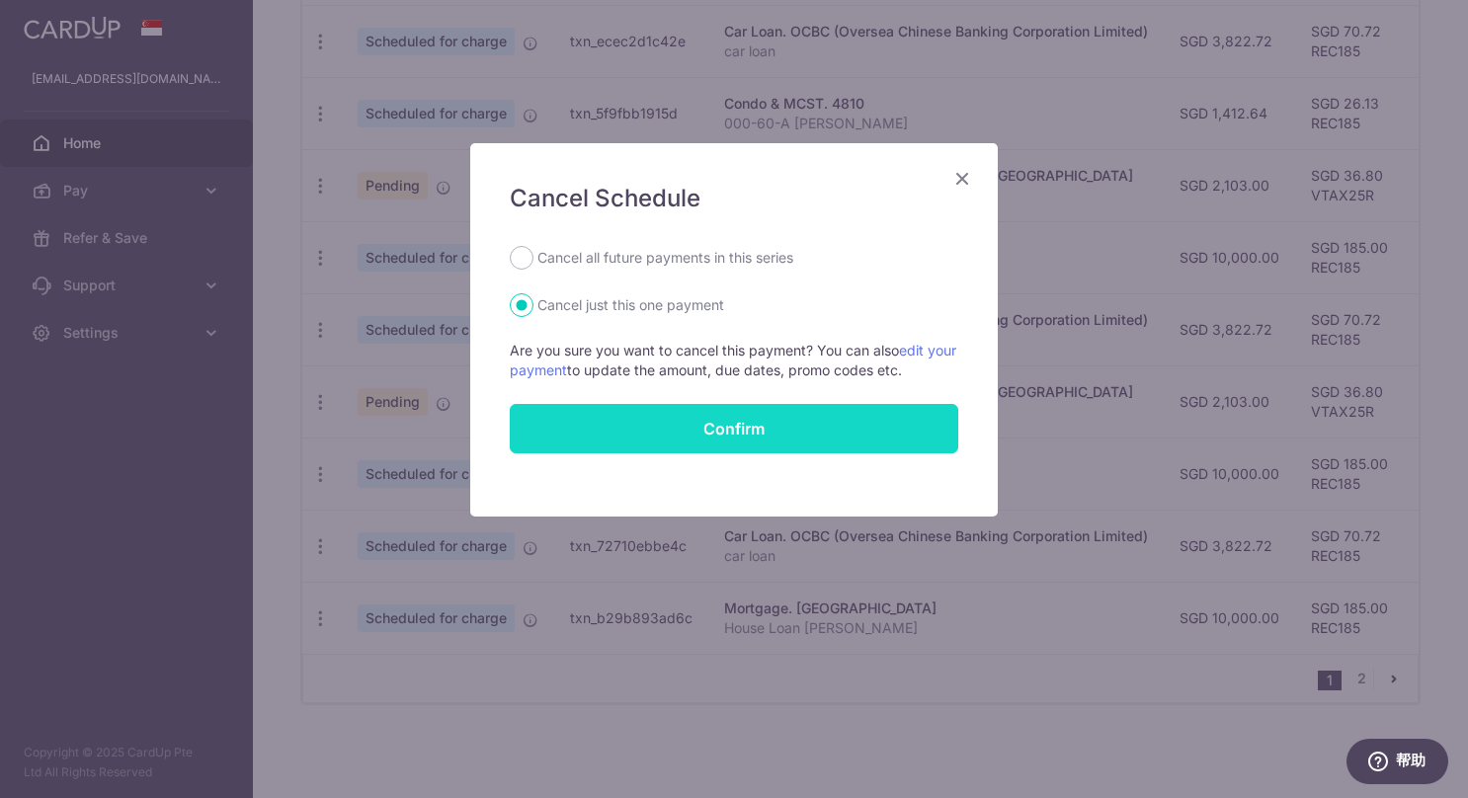
click at [757, 425] on button "Confirm" at bounding box center [734, 428] width 448 height 49
